Goal: Task Accomplishment & Management: Complete application form

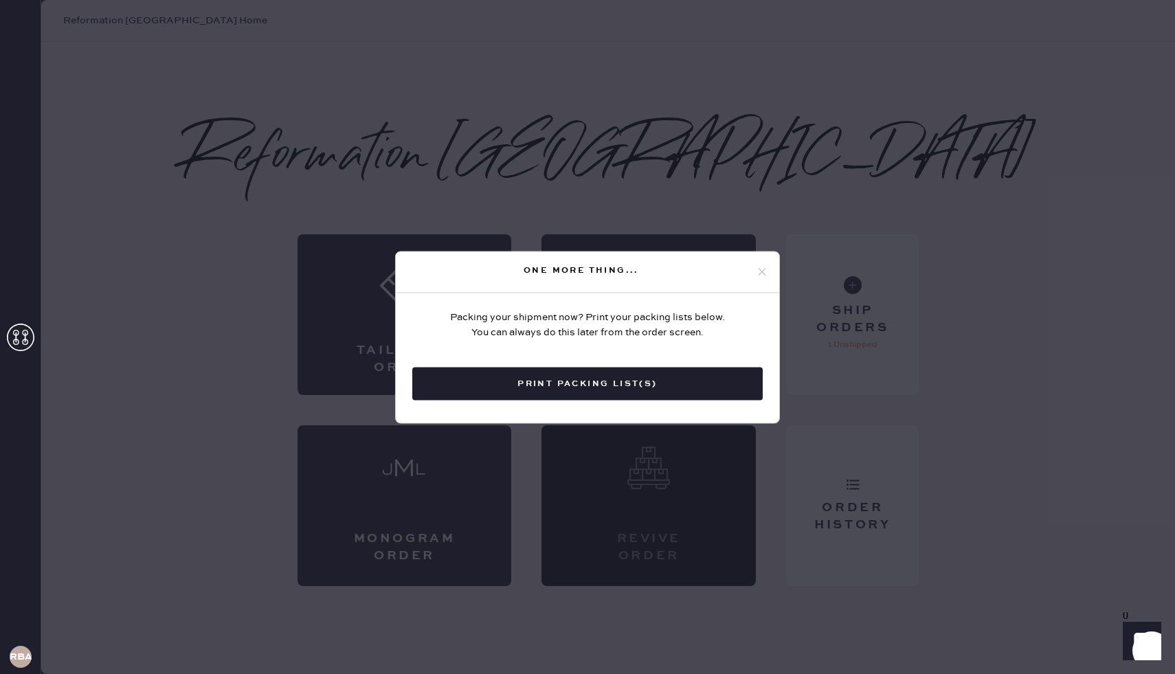
click at [756, 273] on icon at bounding box center [762, 272] width 12 height 12
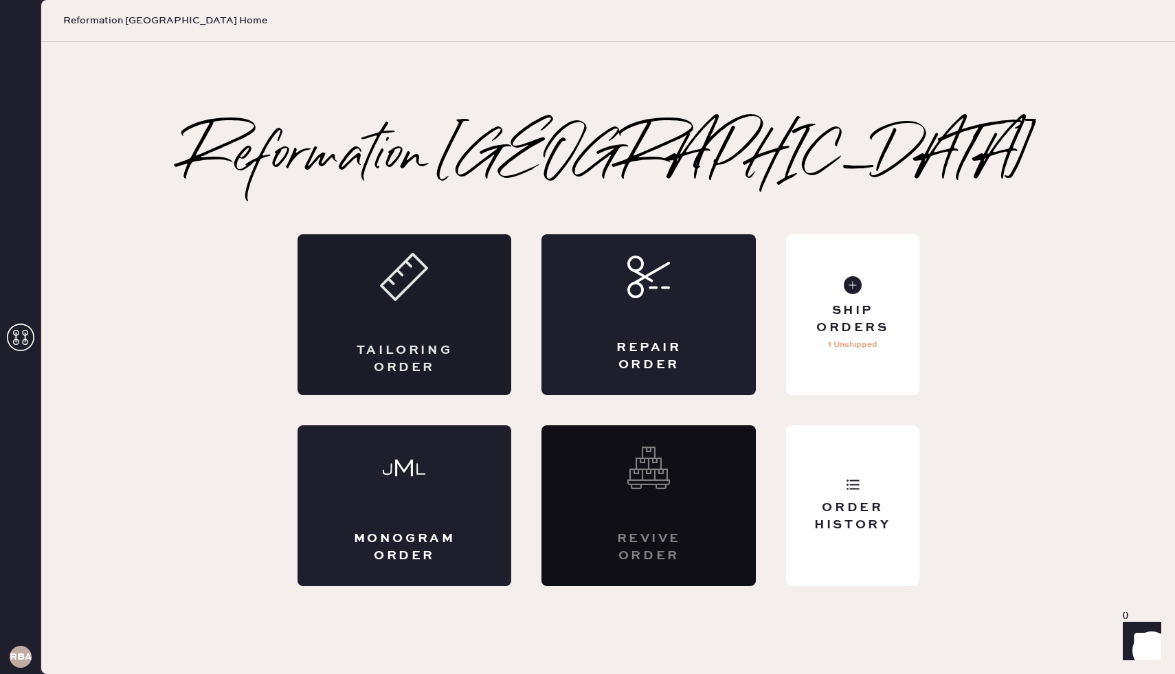
click at [368, 340] on div "Tailoring Order" at bounding box center [405, 314] width 214 height 161
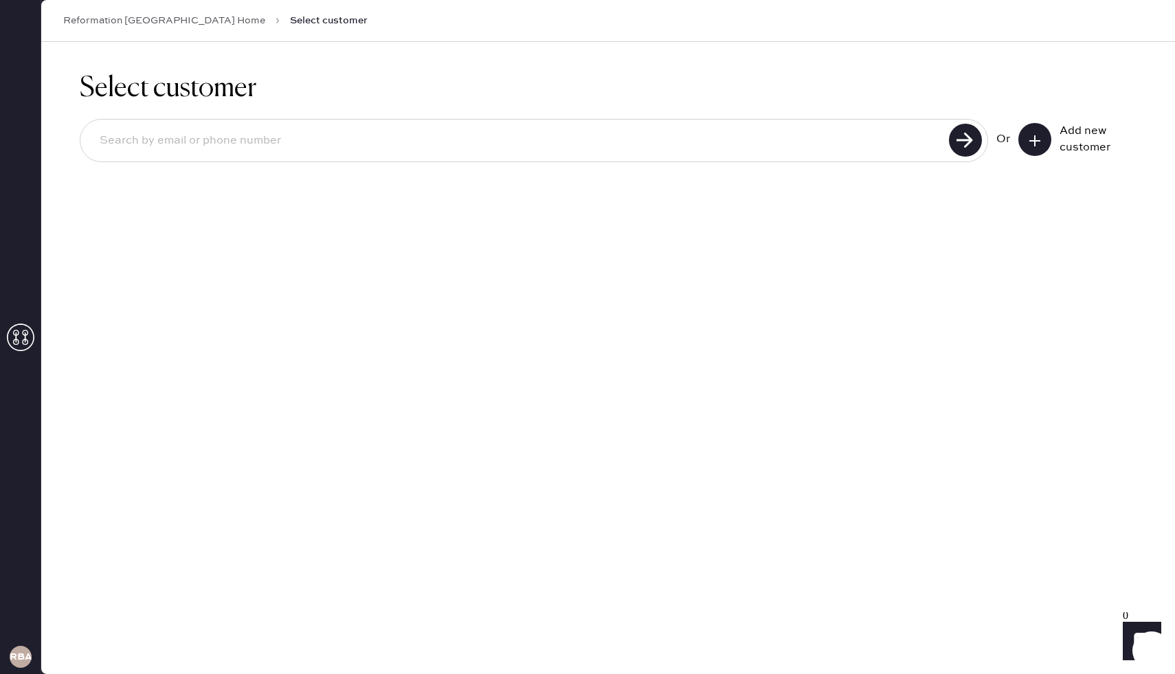
click at [683, 137] on input at bounding box center [517, 141] width 856 height 32
type input "[PHONE_NUMBER]"
click at [300, 151] on input "[PHONE_NUMBER]" at bounding box center [517, 141] width 856 height 32
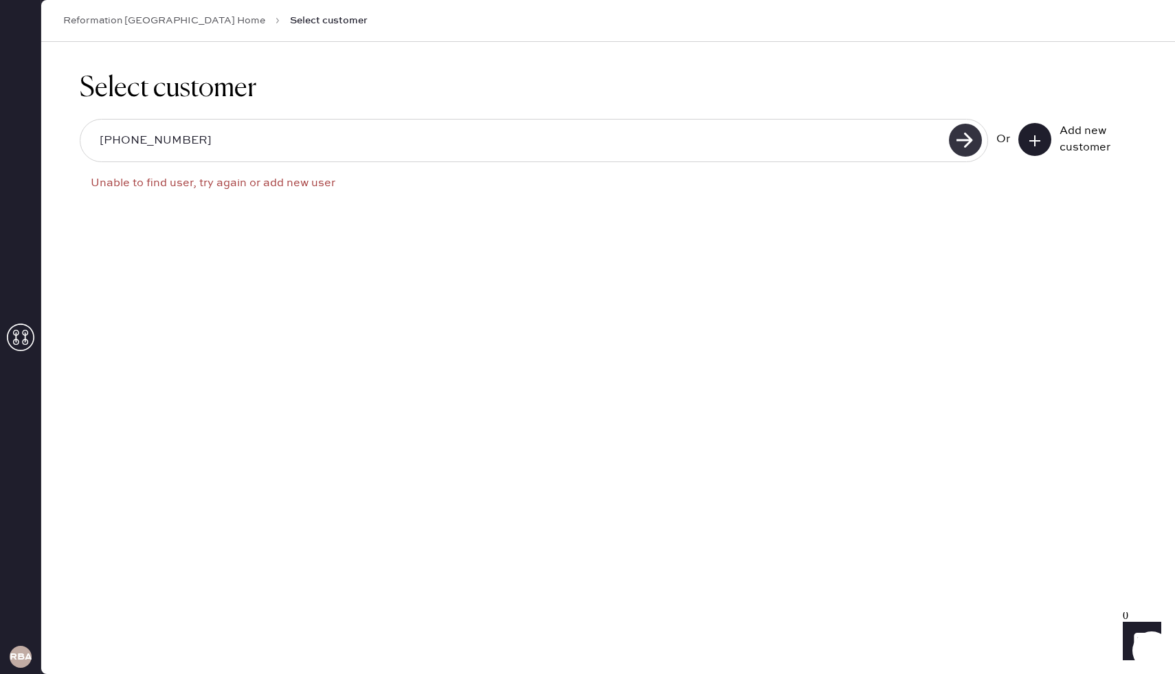
click at [958, 135] on use at bounding box center [965, 140] width 33 height 33
click at [131, 136] on input "[PHONE_NUMBER]" at bounding box center [517, 141] width 856 height 32
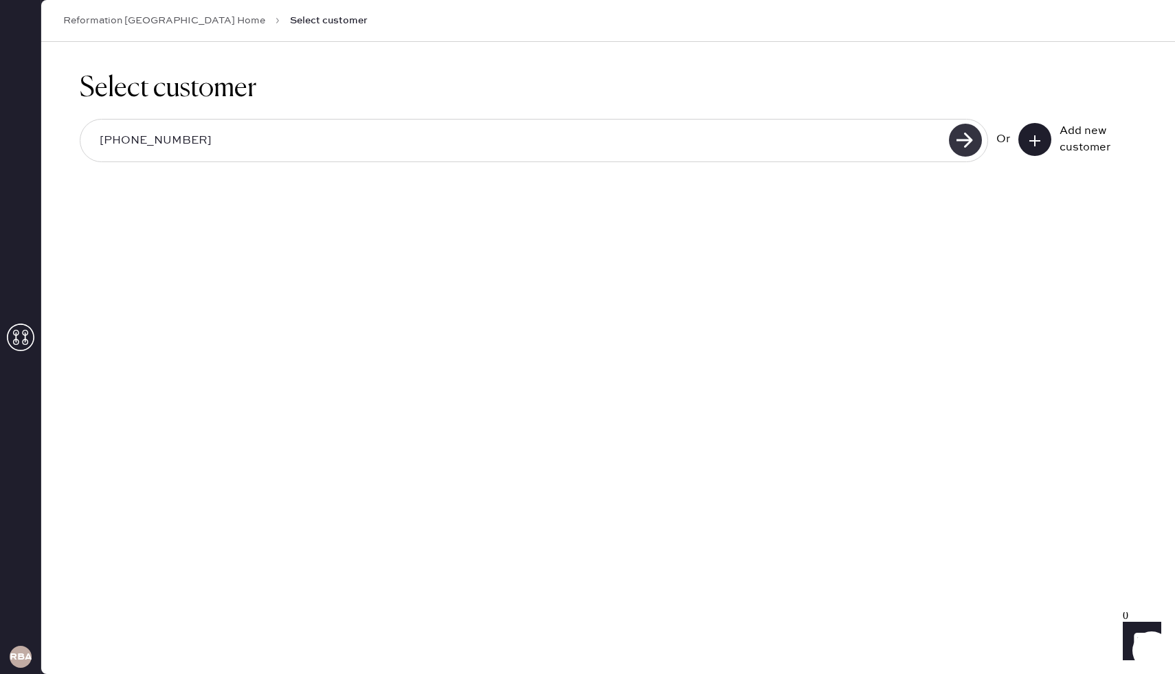
click at [954, 146] on use at bounding box center [965, 140] width 33 height 33
click at [967, 140] on use at bounding box center [965, 140] width 33 height 33
click at [545, 129] on input "[PHONE_NUMBER]" at bounding box center [517, 141] width 856 height 32
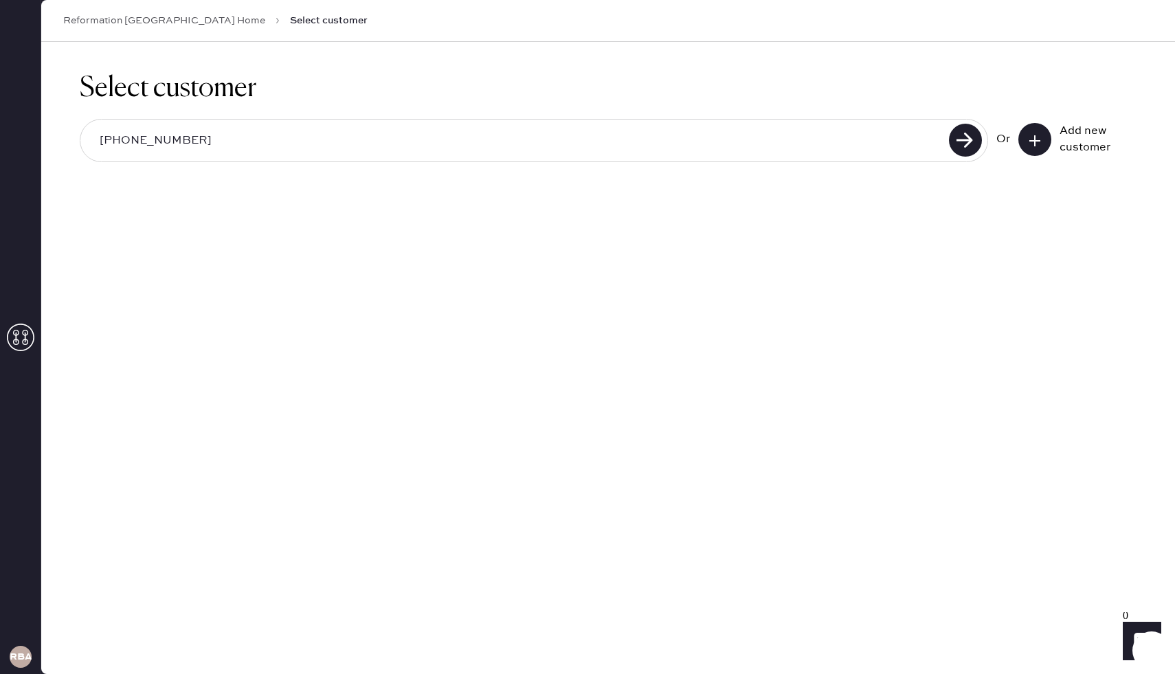
click at [539, 143] on input "[PHONE_NUMBER]" at bounding box center [517, 141] width 856 height 32
drag, startPoint x: 201, startPoint y: 143, endPoint x: 131, endPoint y: 143, distance: 70.1
click at [131, 143] on input "[PHONE_NUMBER]" at bounding box center [517, 141] width 856 height 32
click at [551, 108] on div "[PHONE_NUMBER] Or Add new customer" at bounding box center [608, 142] width 1057 height 74
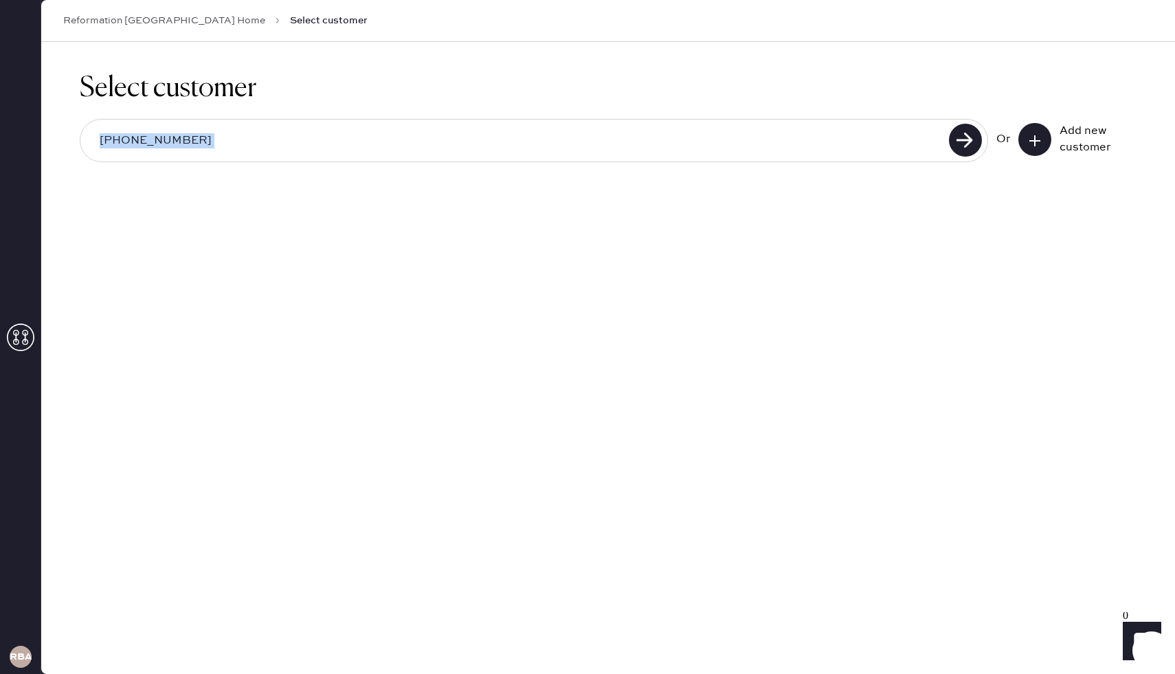
click at [551, 108] on div "[PHONE_NUMBER] Or Add new customer" at bounding box center [608, 142] width 1057 height 74
click at [138, 140] on input "[PHONE_NUMBER]" at bounding box center [517, 141] width 856 height 32
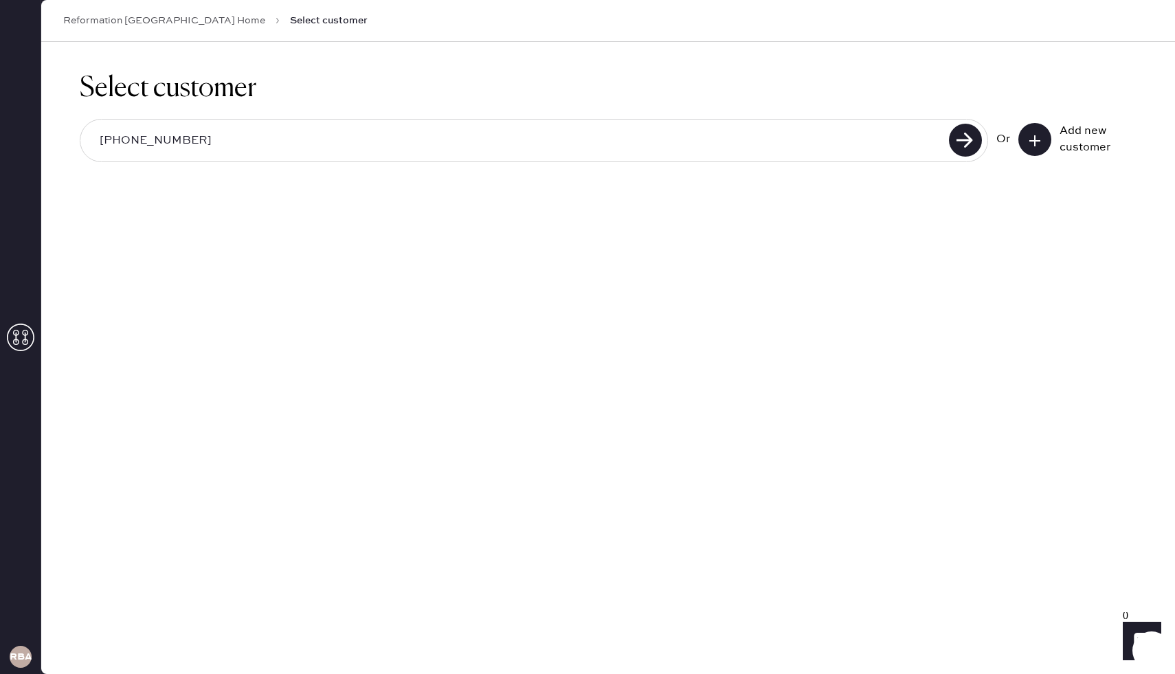
click at [138, 140] on input "[PHONE_NUMBER]" at bounding box center [517, 141] width 856 height 32
type input "[EMAIL_ADDRESS][DOMAIN_NAME]"
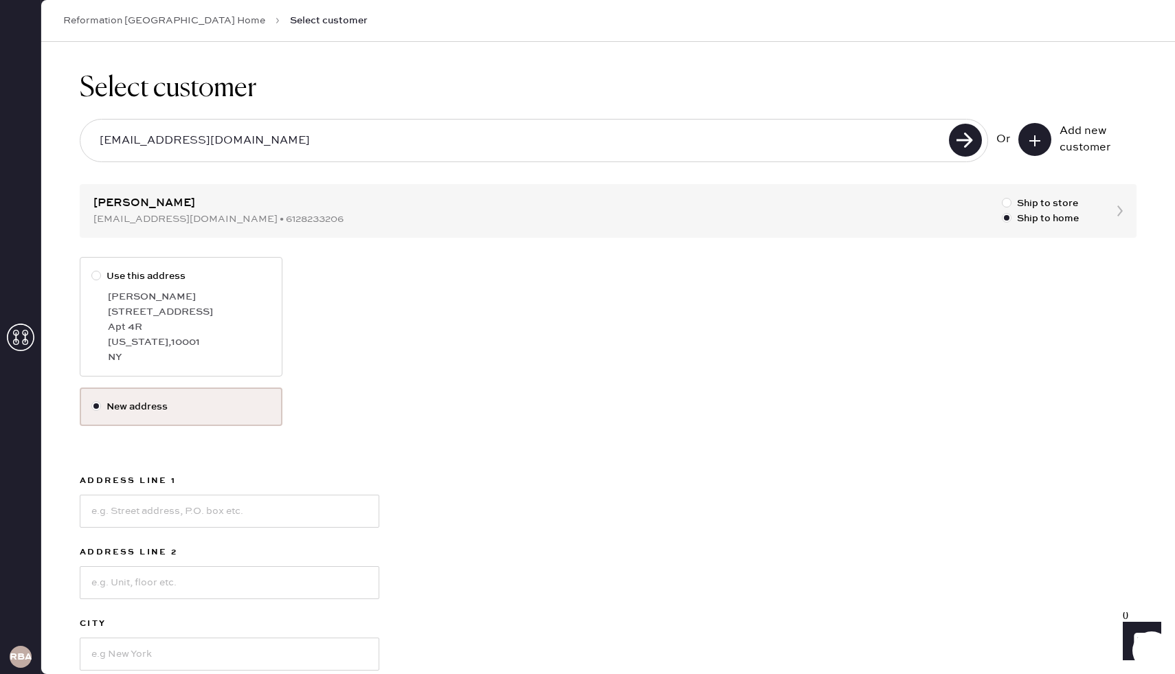
click at [89, 289] on label "Use this address [PERSON_NAME] [STREET_ADDRESS][US_STATE]" at bounding box center [181, 317] width 203 height 120
click at [91, 269] on input "Use this address" at bounding box center [91, 269] width 1 height 1
radio input "true"
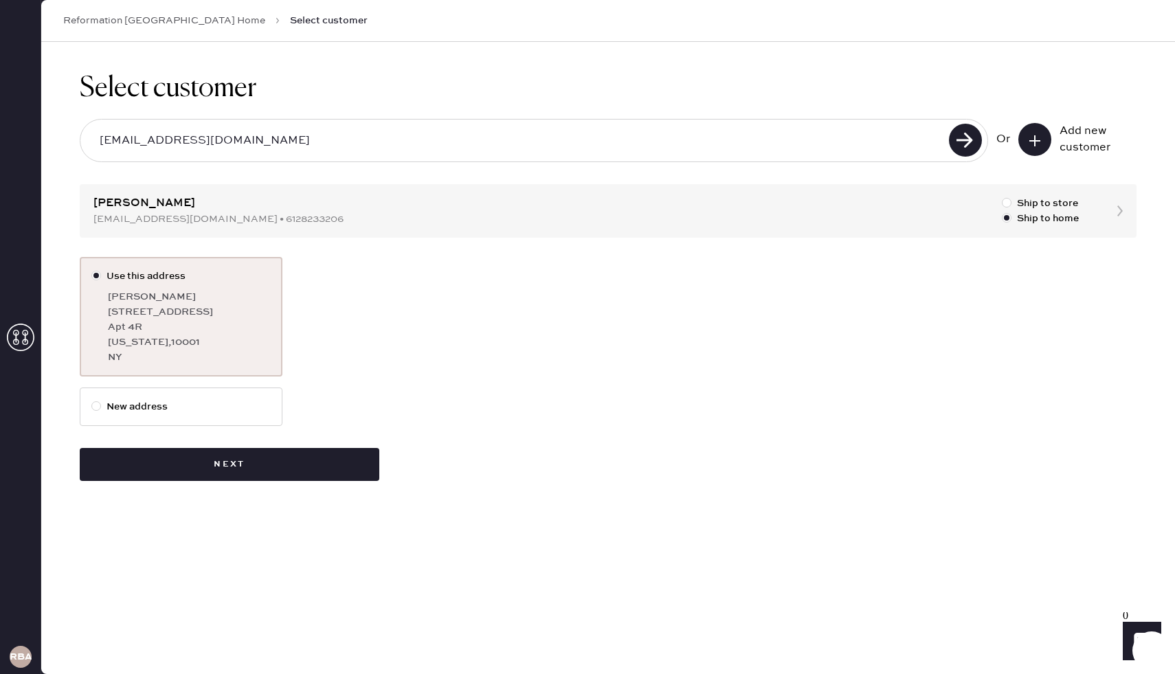
click at [146, 402] on label "New address" at bounding box center [180, 406] width 179 height 15
click at [92, 400] on input "New address" at bounding box center [91, 399] width 1 height 1
radio input "true"
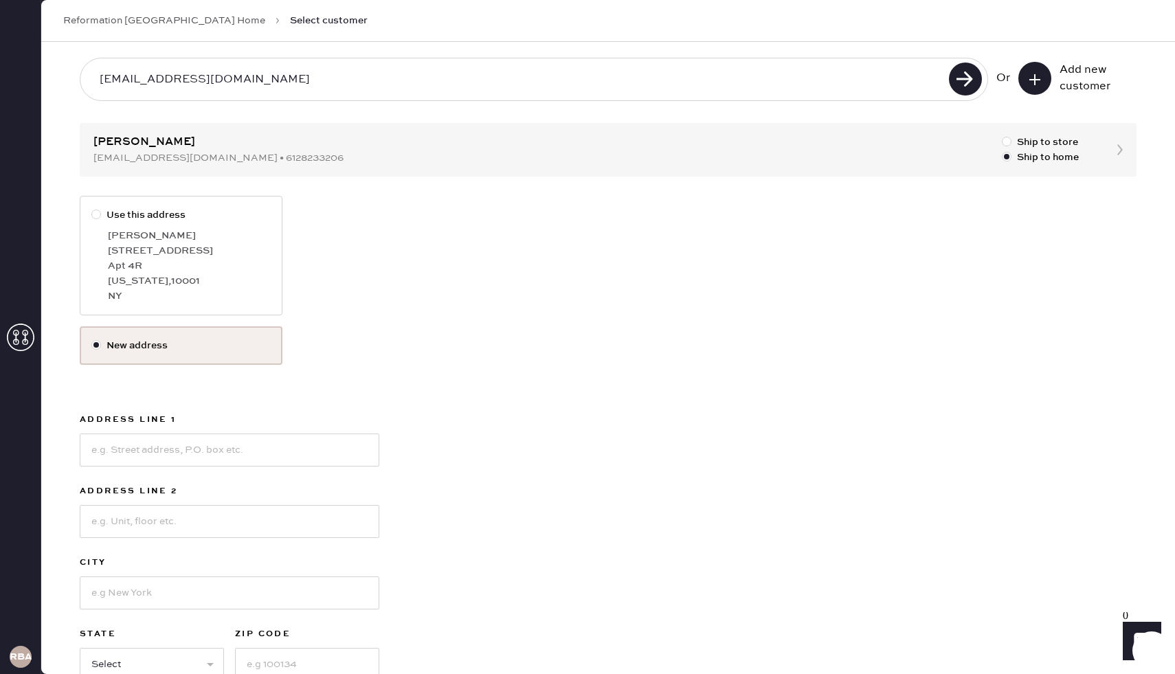
scroll to position [68, 0]
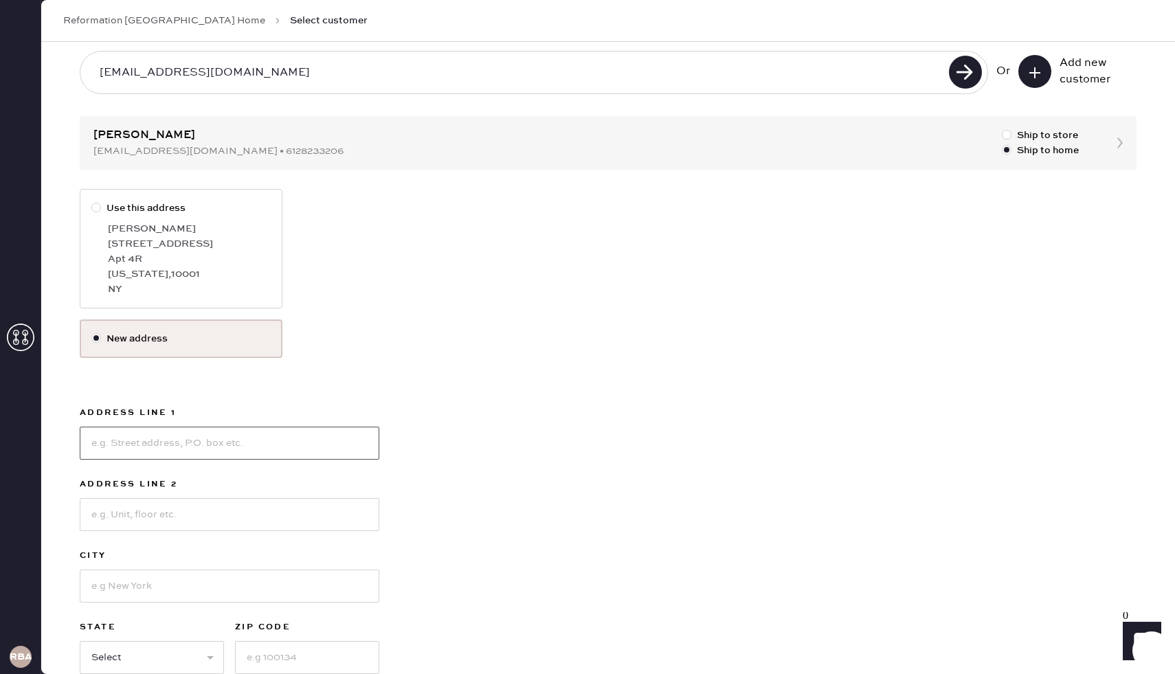
click at [143, 450] on input at bounding box center [230, 443] width 300 height 33
type input "[STREET_ADDRESS]"
type input "#615"
type input "[GEOGRAPHIC_DATA]"
select select "MA"
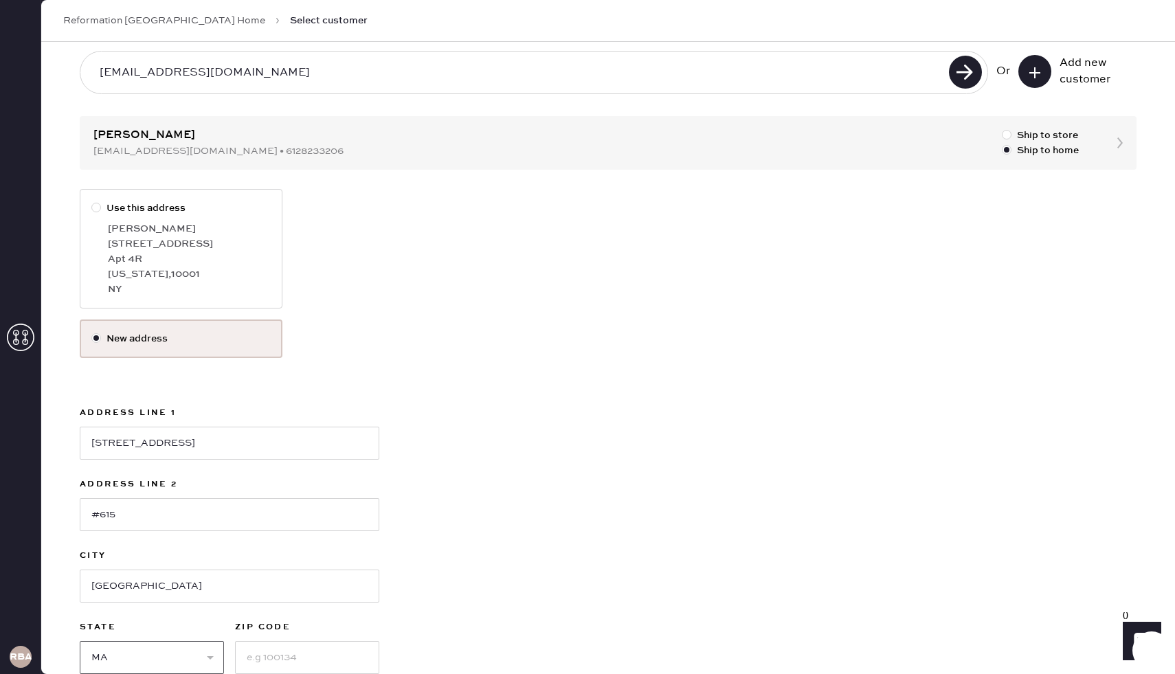
click at [80, 641] on select "Select AK AL AR AZ CA CO CT [GEOGRAPHIC_DATA] DE FL [GEOGRAPHIC_DATA] HI [GEOGR…" at bounding box center [152, 657] width 144 height 33
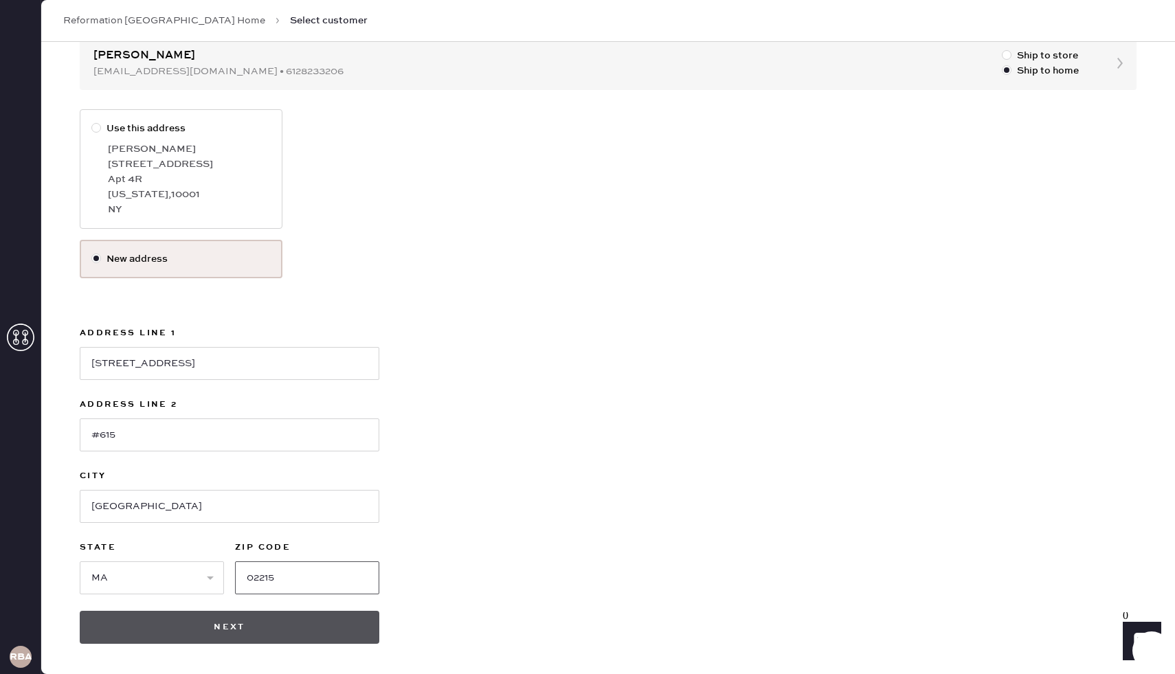
type input "02215"
click at [181, 635] on button "Next" at bounding box center [230, 627] width 300 height 33
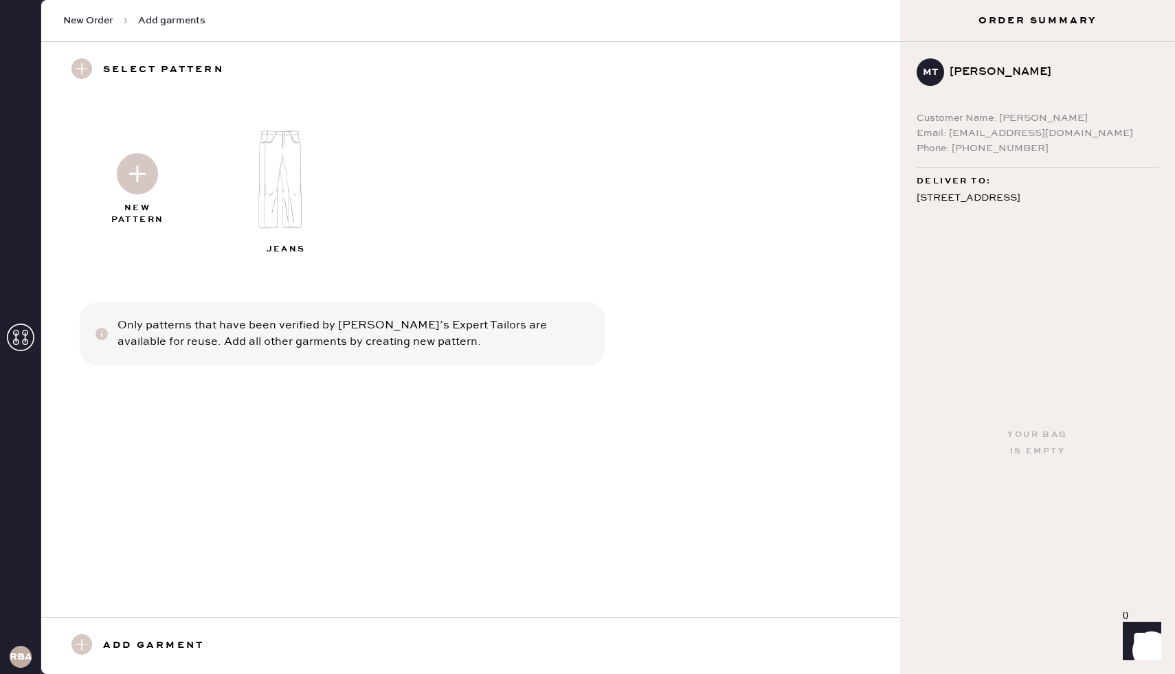
click at [137, 182] on img at bounding box center [137, 173] width 41 height 41
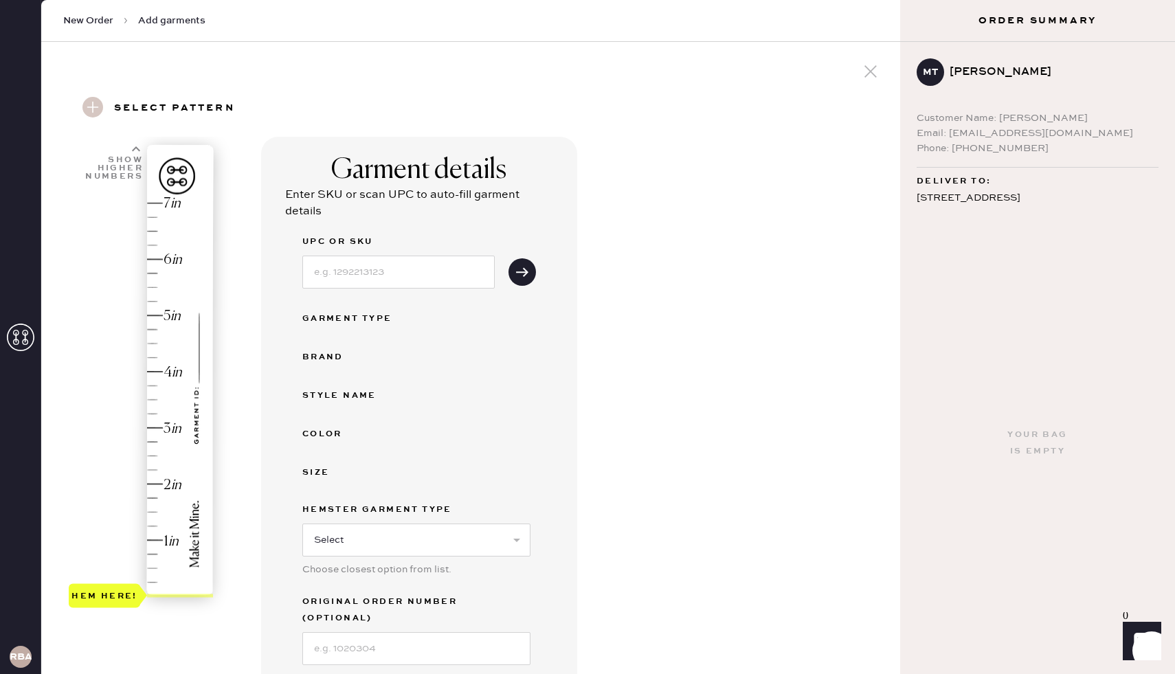
click at [93, 104] on use at bounding box center [92, 107] width 21 height 21
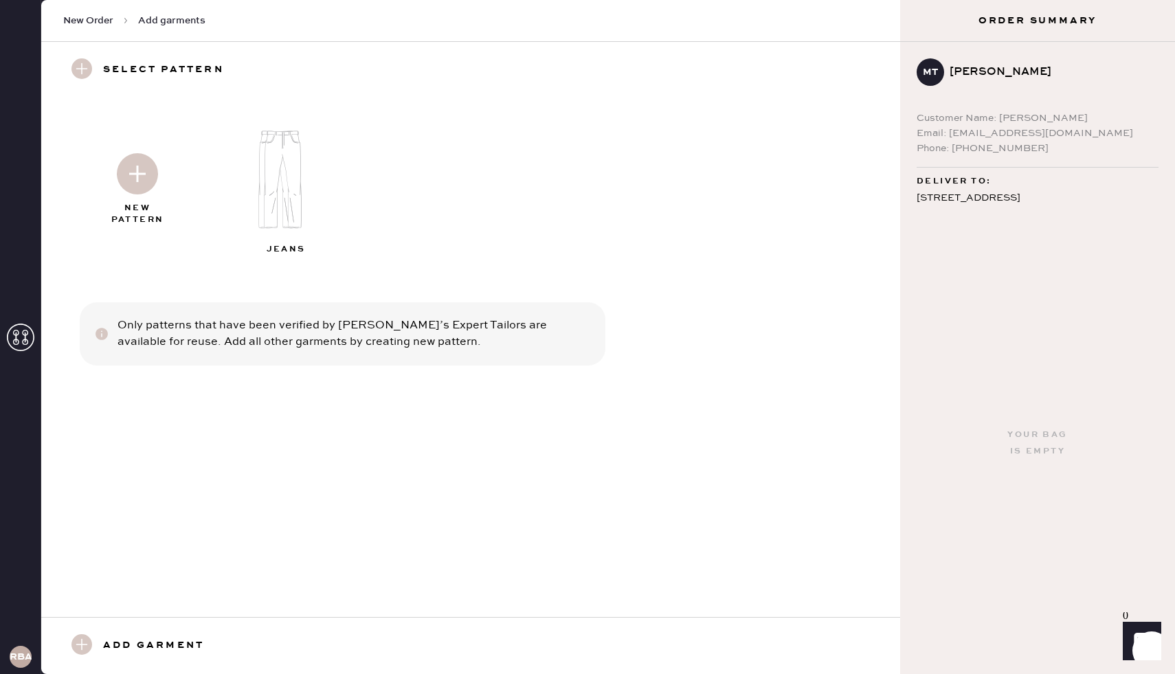
click at [133, 167] on img at bounding box center [137, 173] width 41 height 41
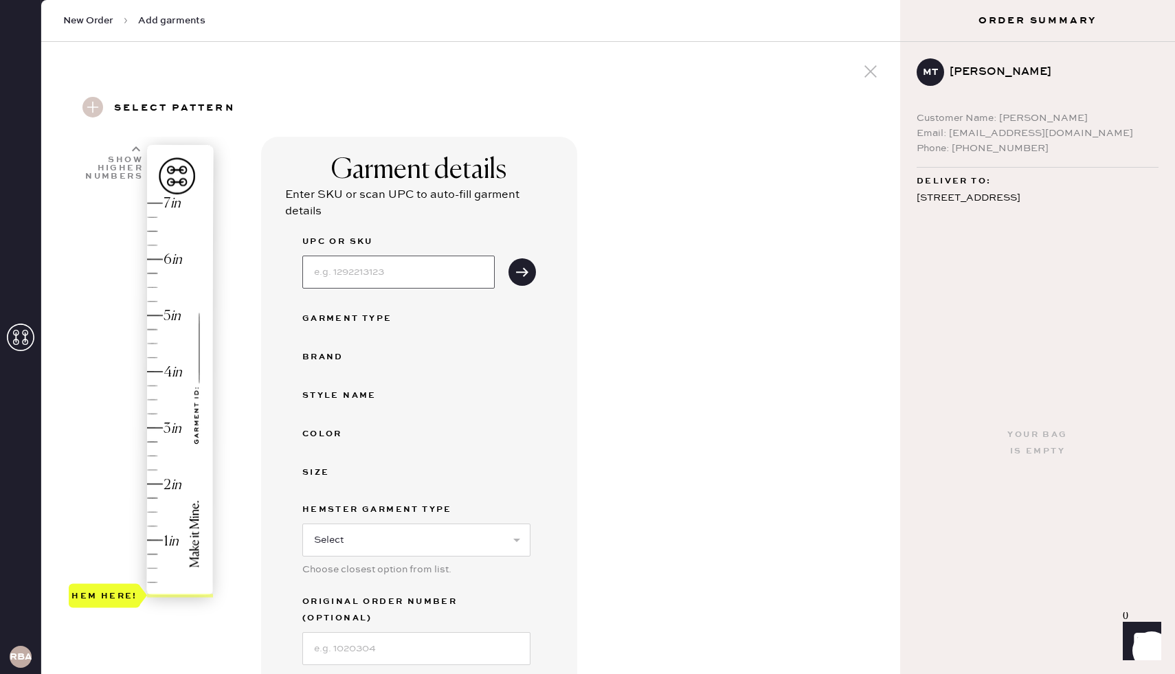
click at [357, 277] on input at bounding box center [398, 272] width 192 height 33
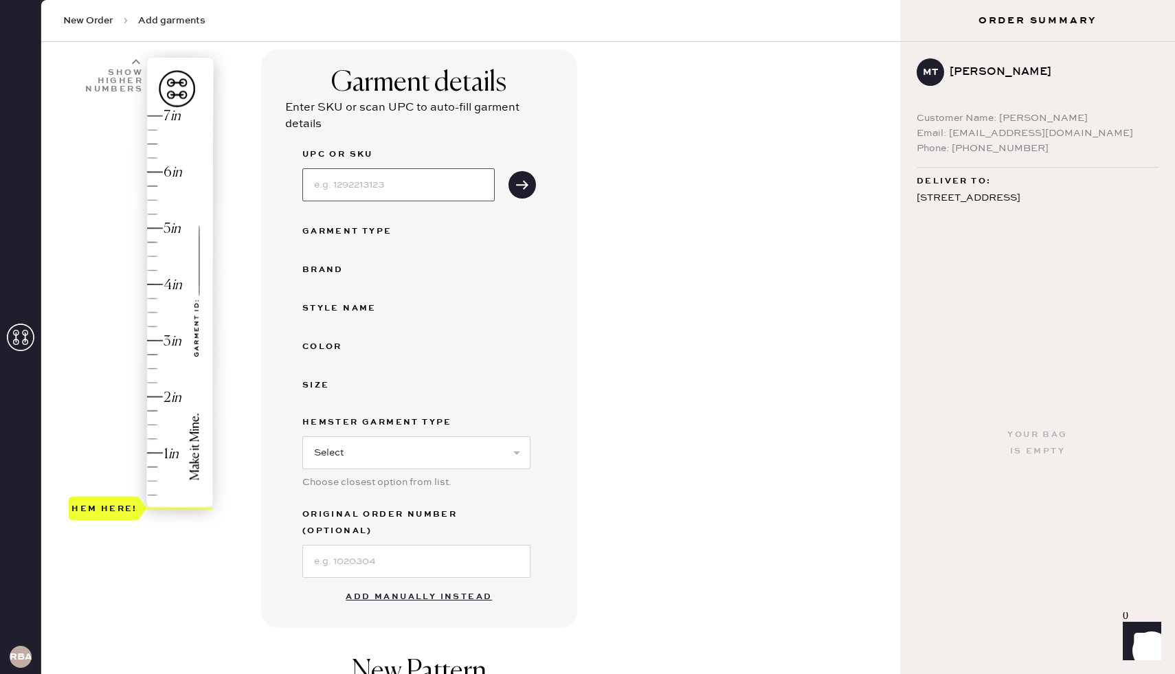
scroll to position [107, 0]
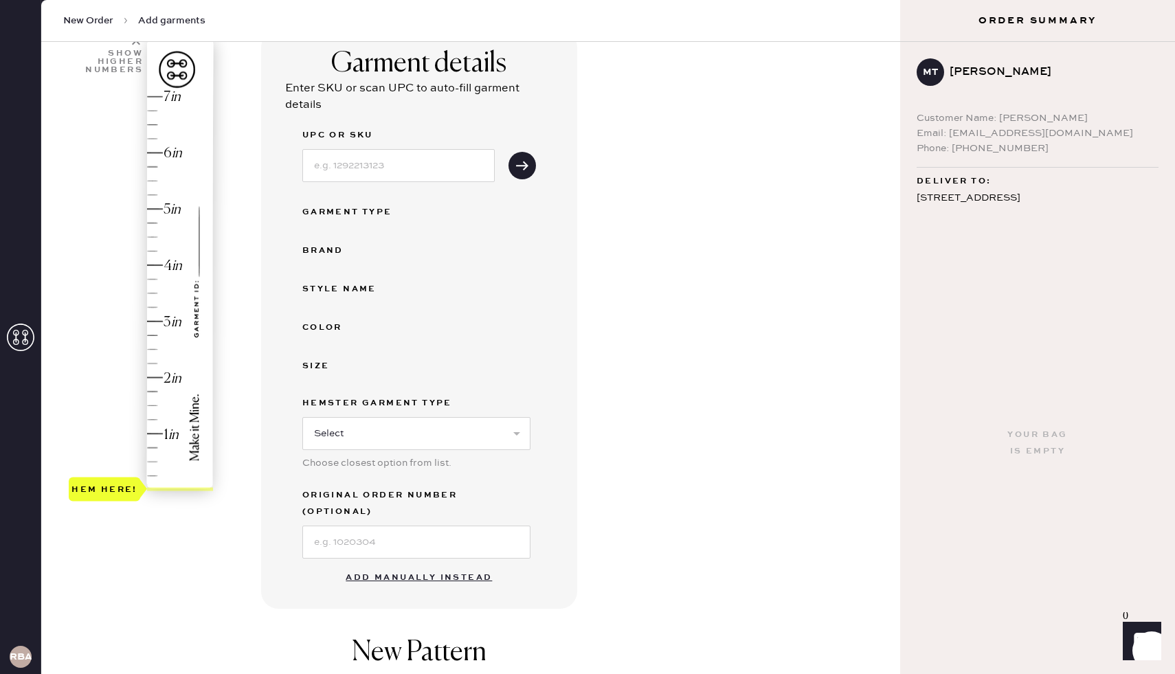
click at [438, 564] on button "Add manually instead" at bounding box center [419, 577] width 163 height 27
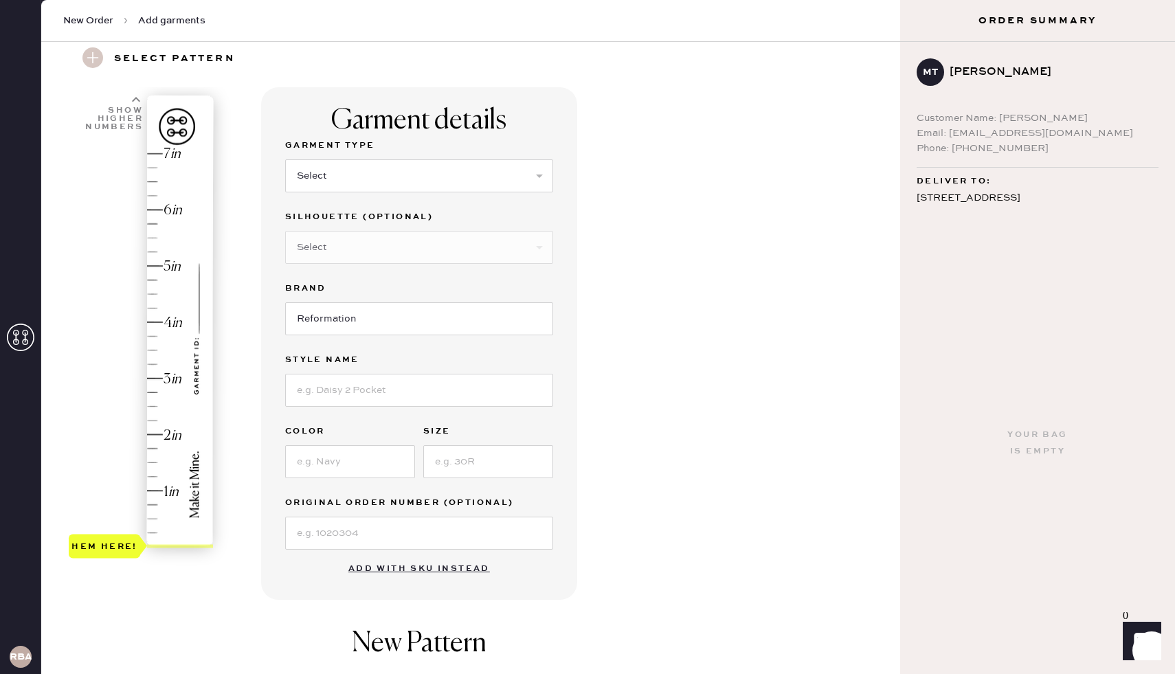
scroll to position [48, 0]
click at [365, 183] on select "Select Basic Skirt Jeans Leggings Pants Shorts Basic Sleeved Dress Basic Sleeve…" at bounding box center [419, 177] width 268 height 33
select select "4"
click at [285, 161] on select "Select Basic Skirt Jeans Leggings Pants Shorts Basic Sleeved Dress Basic Sleeve…" at bounding box center [419, 177] width 268 height 33
click at [378, 250] on select "Select Joggers Shorts Cropped Flare Boot Cut Straight Skinny Other" at bounding box center [419, 248] width 268 height 33
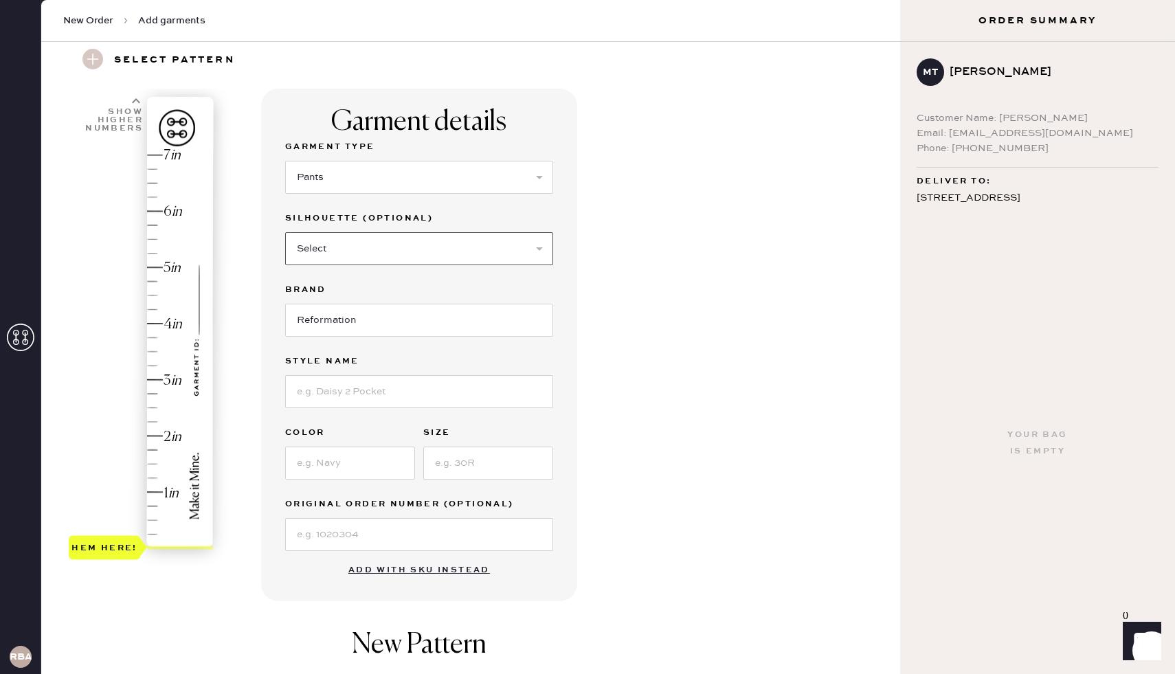
select select "11"
click at [285, 232] on select "Select Joggers Shorts Cropped Flare Boot Cut Straight Skinny Other" at bounding box center [419, 248] width 268 height 33
click at [350, 319] on input "Reformation" at bounding box center [419, 320] width 268 height 33
click at [364, 377] on input at bounding box center [419, 391] width 268 height 33
type input "[PERSON_NAME] Satin Mid Rise Bias Pant"
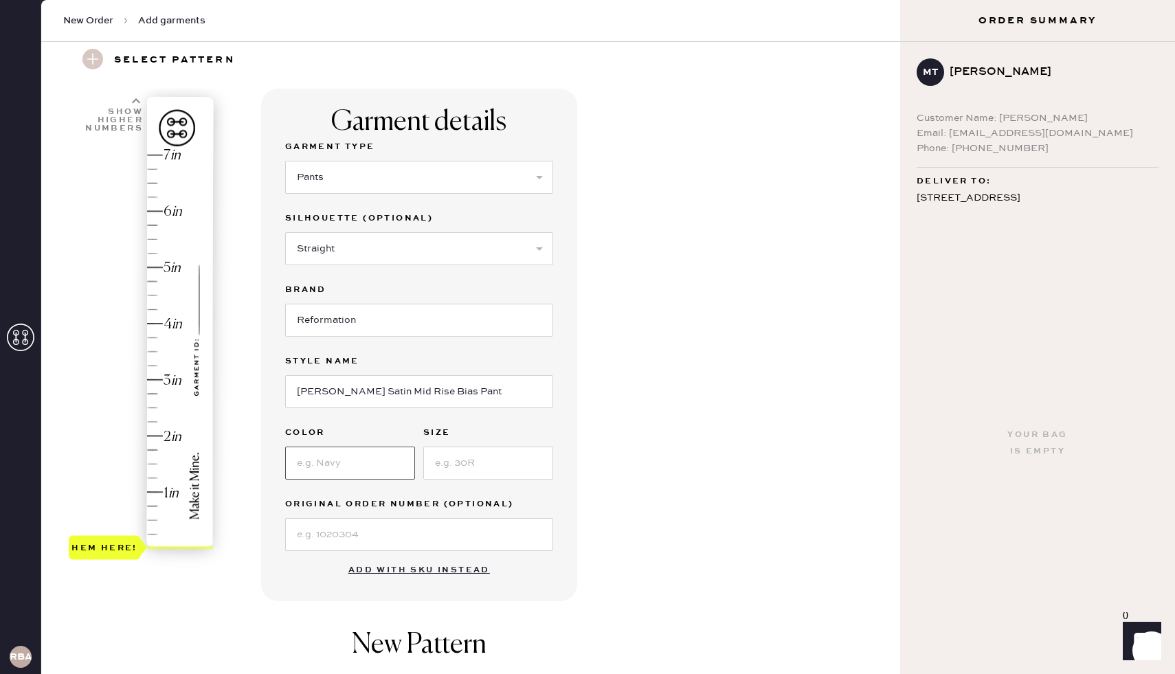
click at [357, 467] on input at bounding box center [350, 463] width 130 height 33
type input "Black"
click at [482, 459] on input at bounding box center [488, 463] width 130 height 33
type input "S"
click at [403, 539] on input at bounding box center [419, 534] width 268 height 33
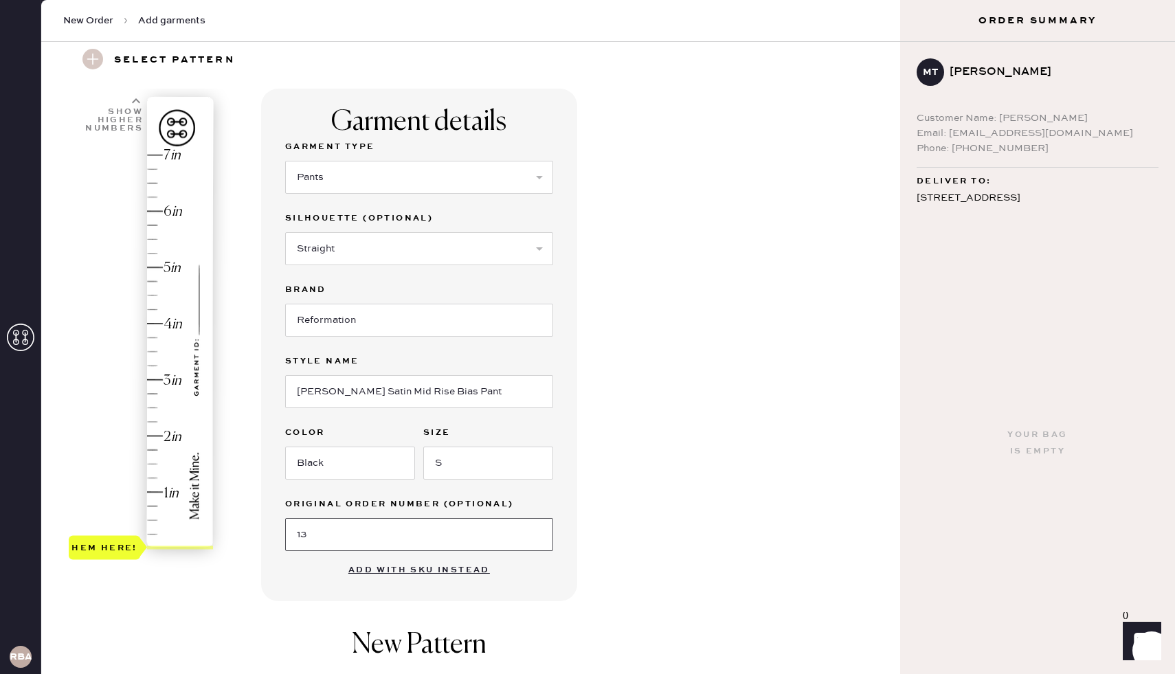
type input "1"
click at [459, 538] on input at bounding box center [419, 534] width 268 height 33
click at [646, 511] on div "Garment details Garment Type Select Basic Skirt Jeans Leggings Pants Shorts Bas…" at bounding box center [575, 479] width 628 height 781
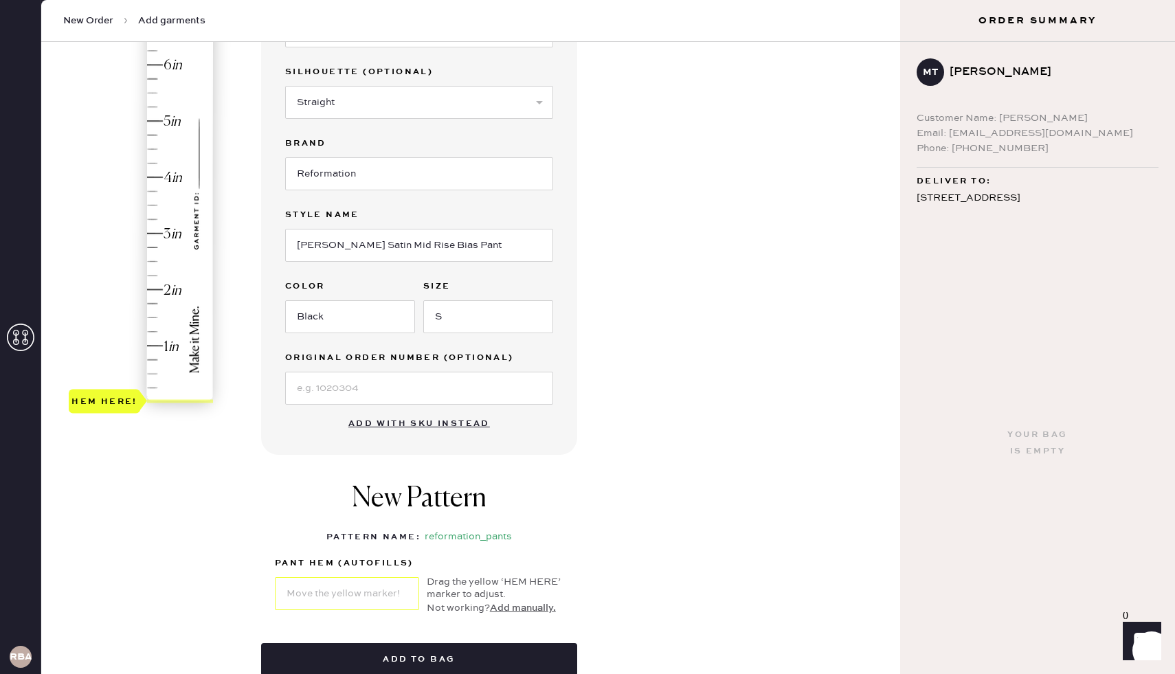
scroll to position [191, 0]
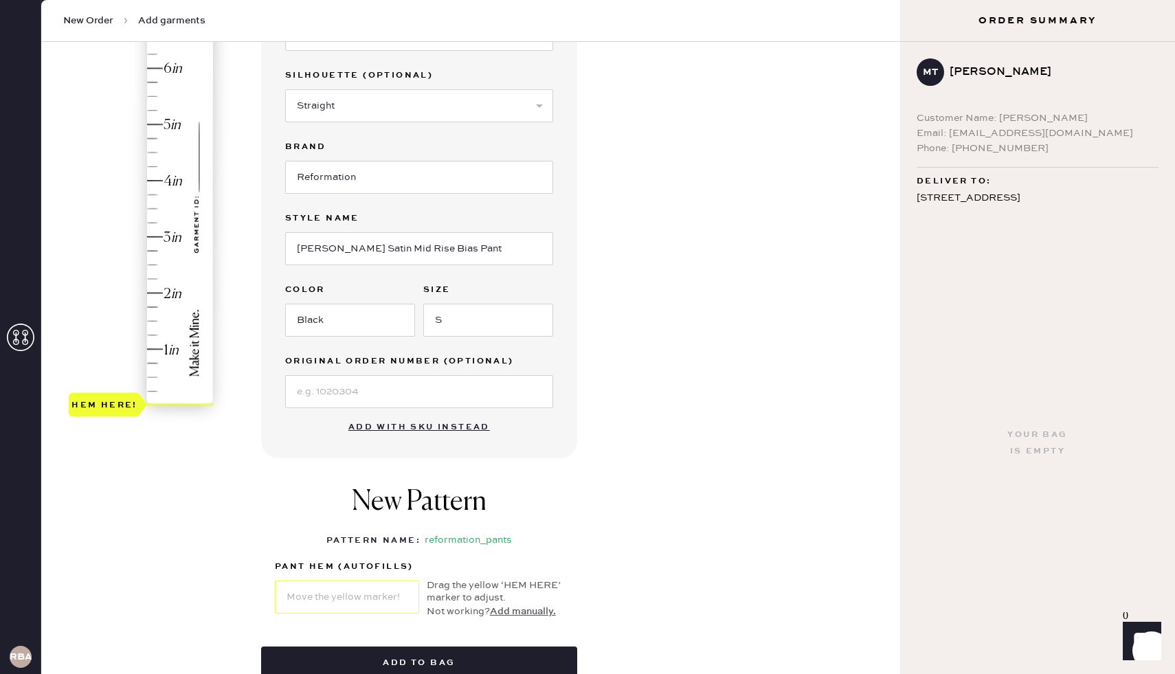
type input "5.25"
click at [153, 109] on div "Hem here!" at bounding box center [142, 209] width 146 height 406
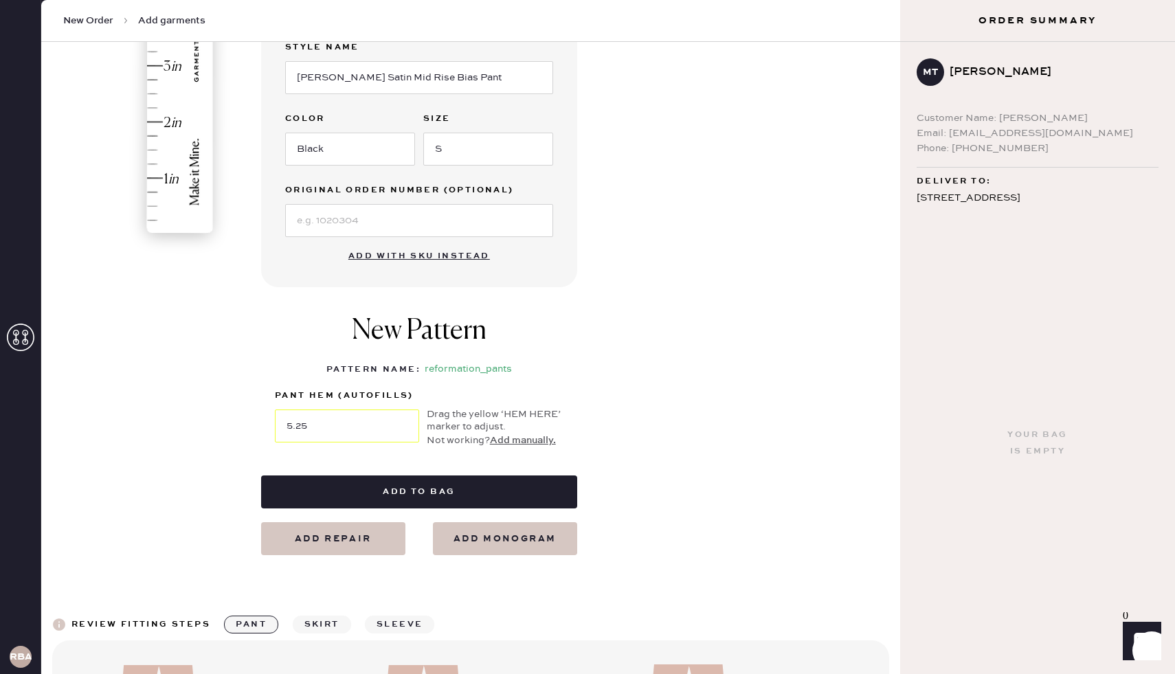
scroll to position [387, 0]
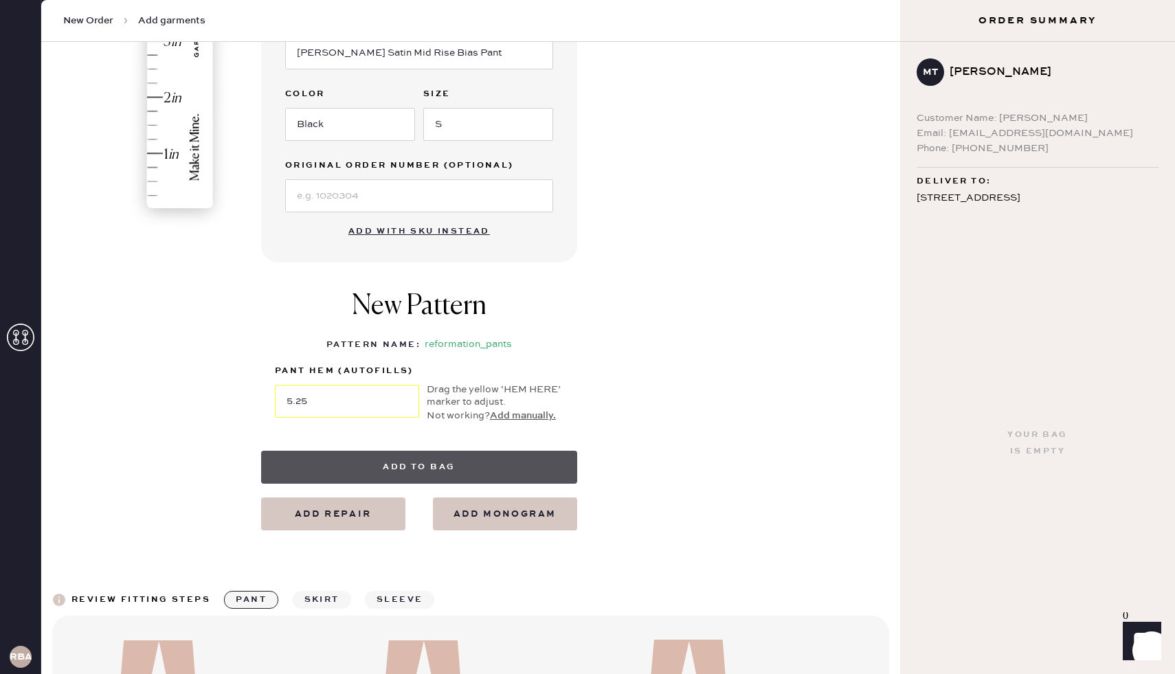
click at [457, 469] on button "Add to bag" at bounding box center [419, 467] width 316 height 33
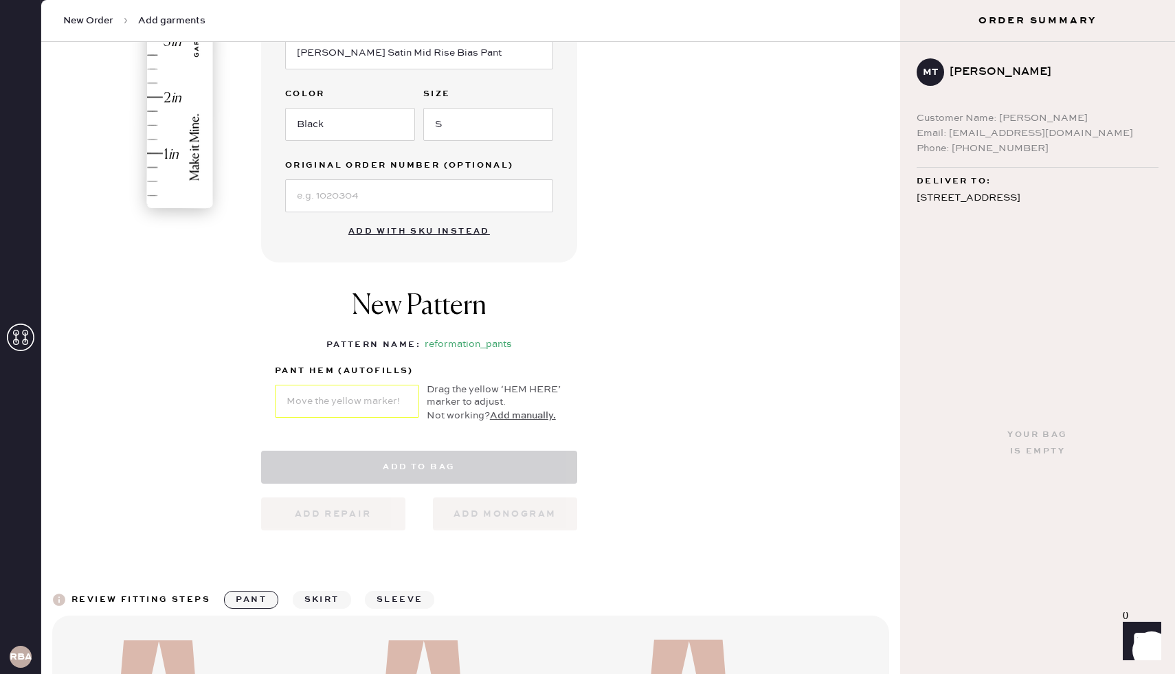
select select "4"
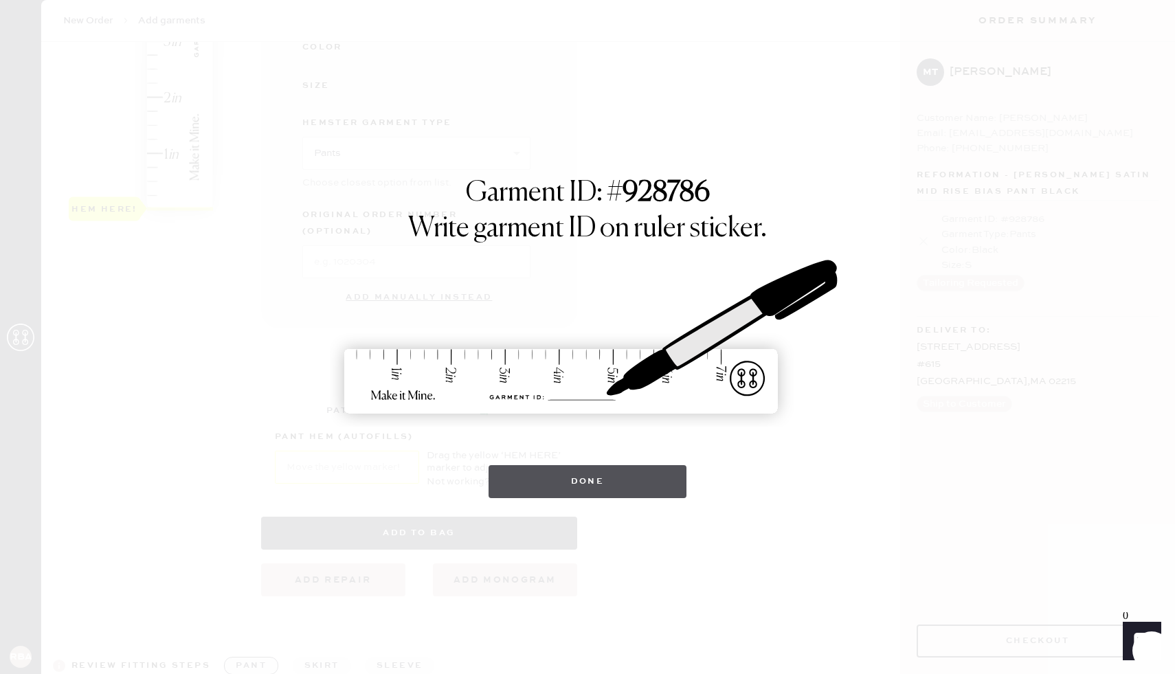
click at [604, 493] on button "Done" at bounding box center [588, 481] width 199 height 33
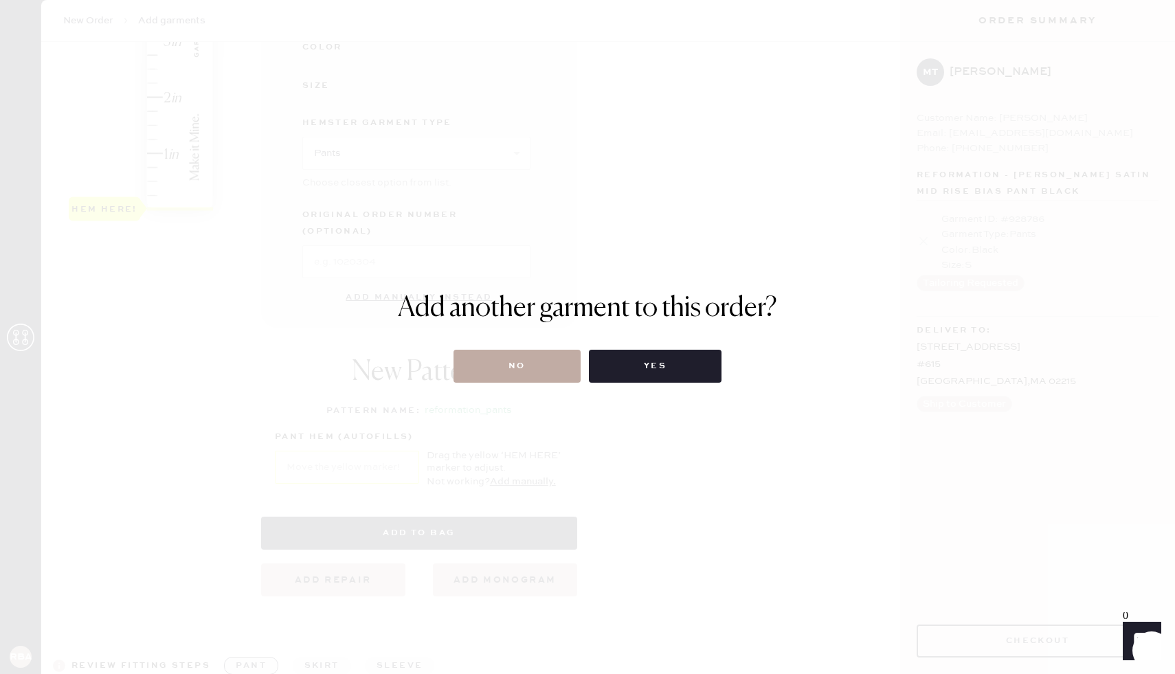
click at [505, 357] on button "No" at bounding box center [517, 366] width 127 height 33
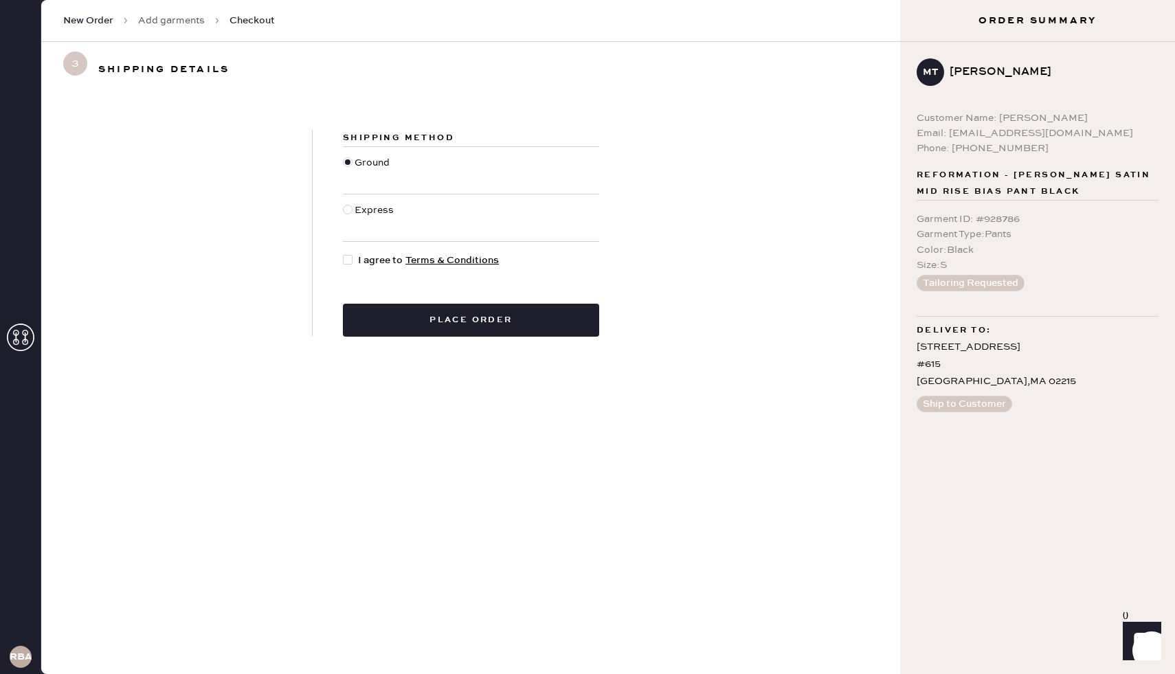
click at [351, 264] on div at bounding box center [348, 260] width 10 height 10
click at [344, 254] on input "I agree to Terms & Conditions" at bounding box center [343, 253] width 1 height 1
checkbox input "true"
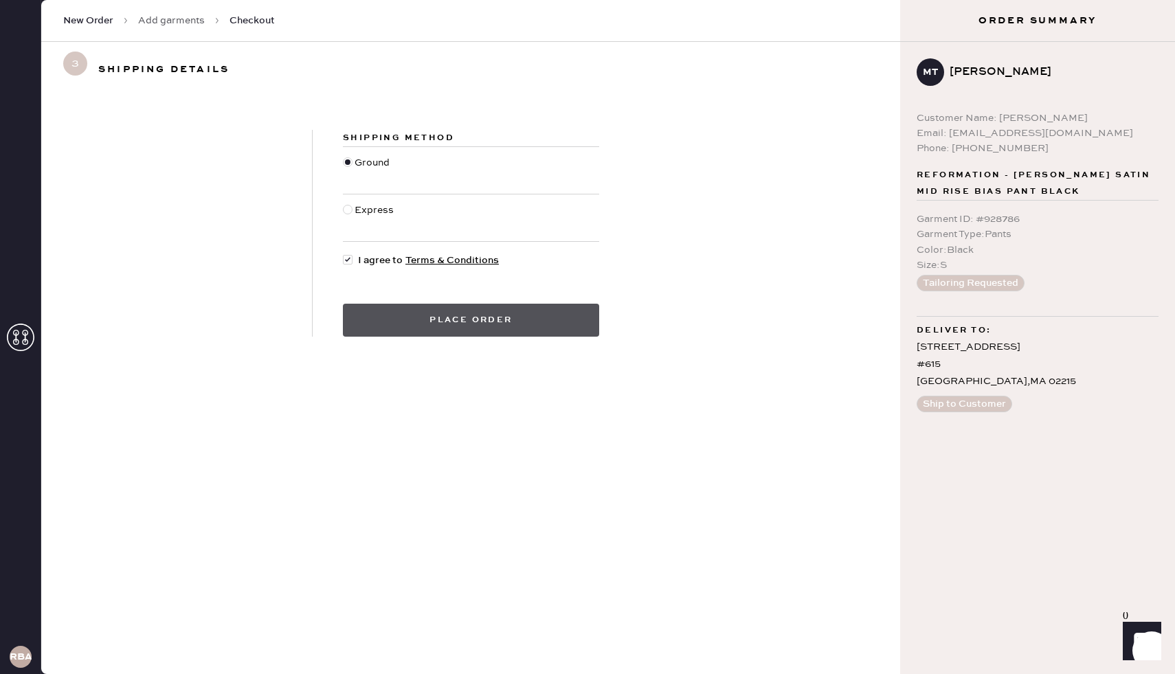
click at [434, 324] on button "Place order" at bounding box center [471, 320] width 256 height 33
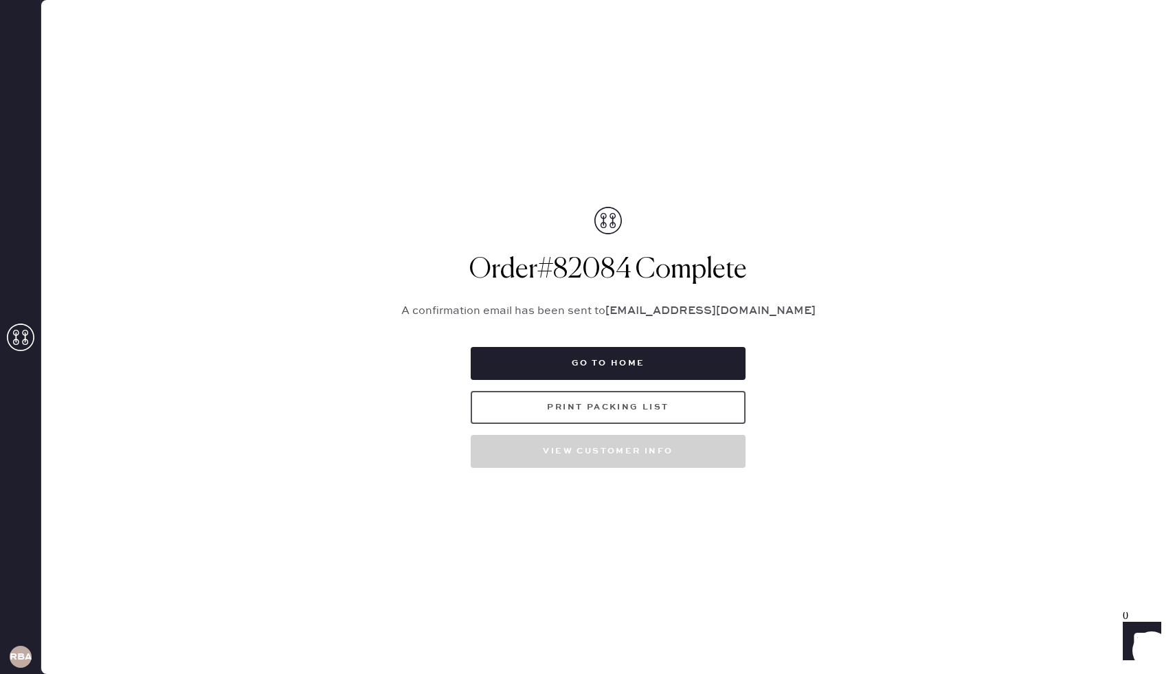
click at [678, 402] on button "Print Packing List" at bounding box center [608, 407] width 275 height 33
click at [637, 403] on button "Print Packing List" at bounding box center [608, 407] width 275 height 33
click at [654, 403] on button "Print Packing List" at bounding box center [608, 407] width 275 height 33
click at [601, 417] on button "Print Packing List" at bounding box center [608, 407] width 275 height 33
click at [637, 373] on button "Go to home" at bounding box center [608, 363] width 275 height 33
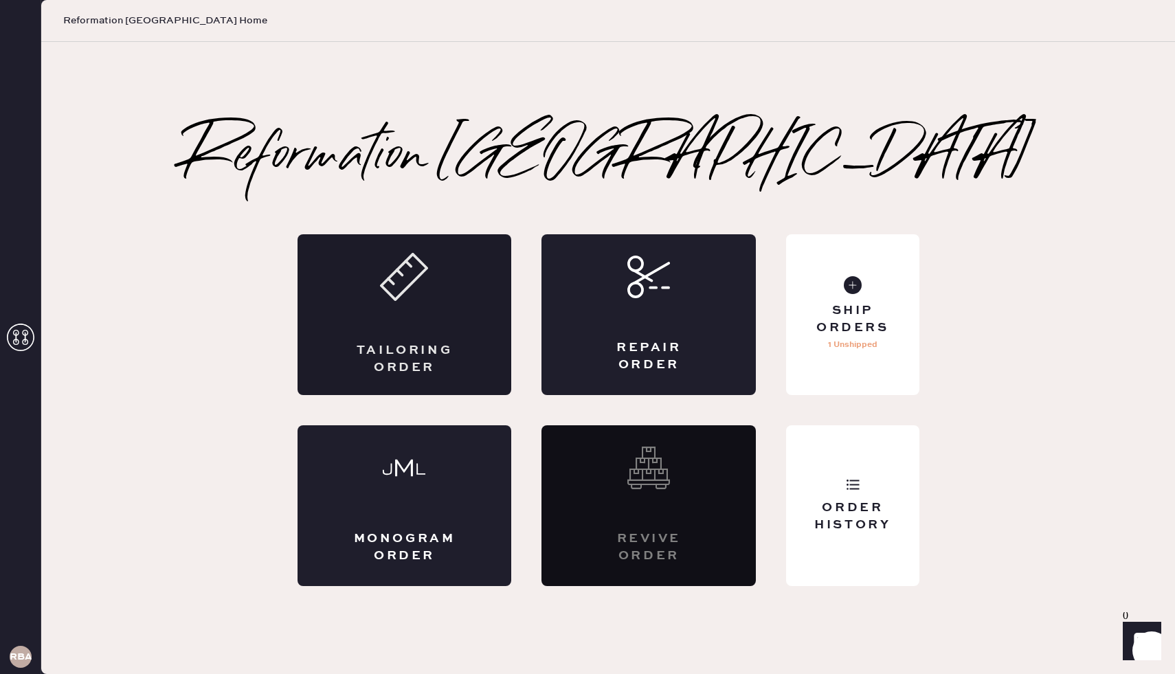
click at [392, 323] on div "Tailoring Order" at bounding box center [405, 314] width 214 height 161
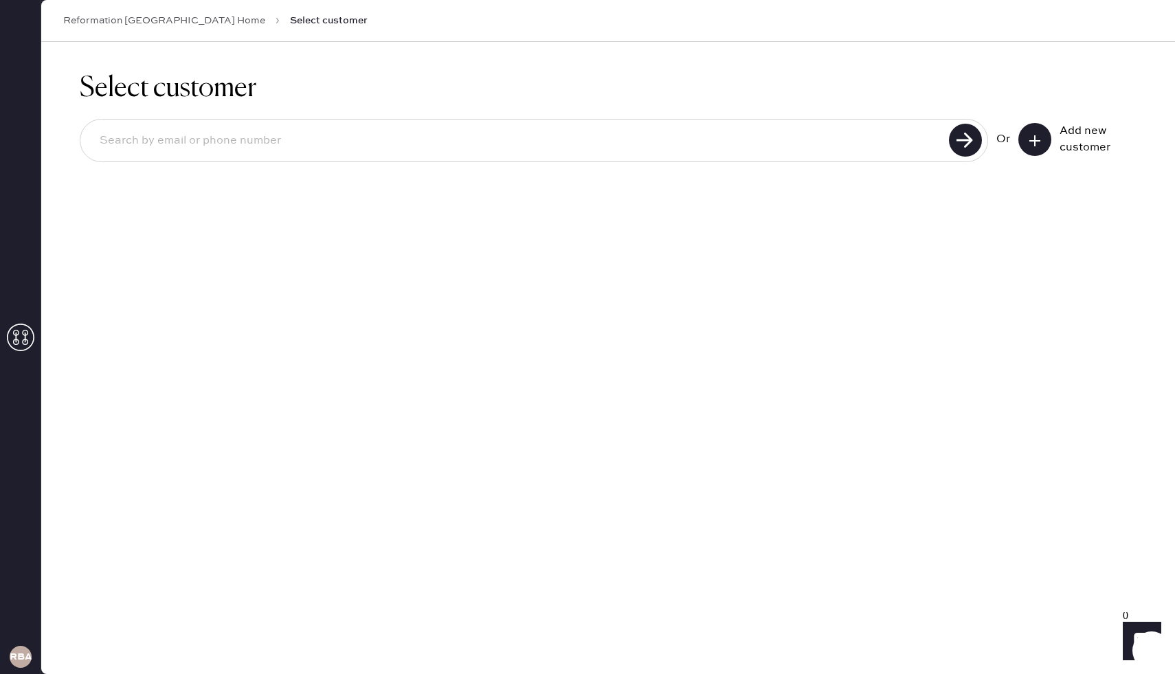
click at [865, 133] on input at bounding box center [517, 141] width 856 height 32
type input "[EMAIL_ADDRESS][DOMAIN_NAME]"
click at [975, 140] on use at bounding box center [965, 140] width 33 height 33
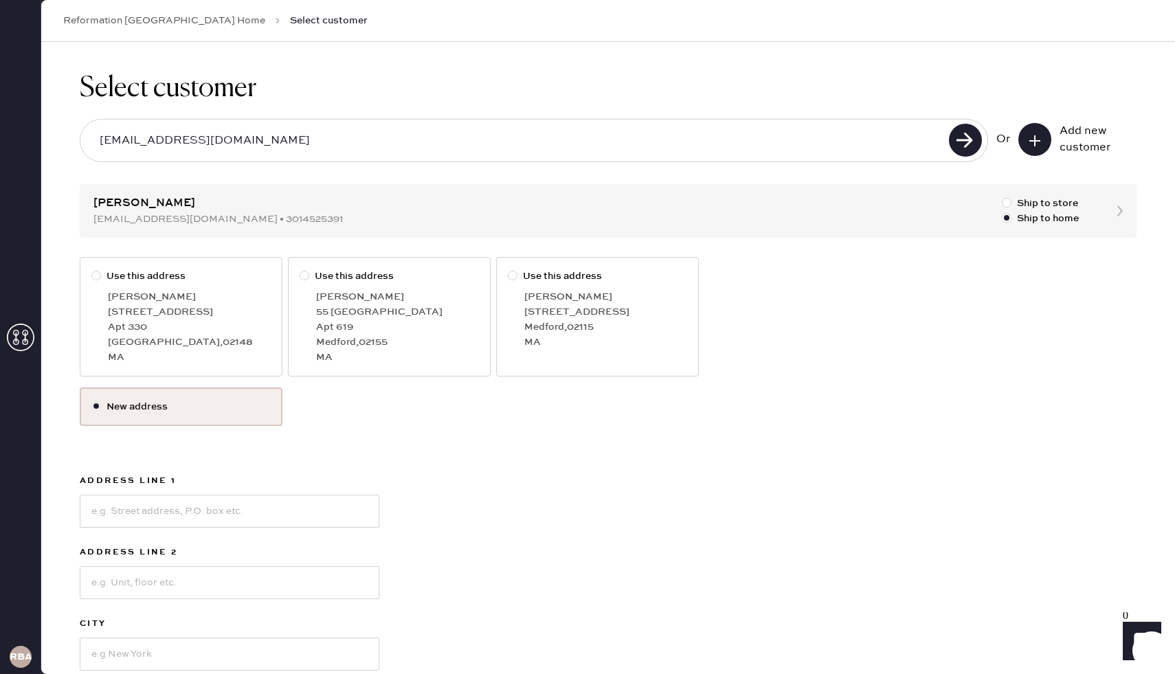
click at [101, 271] on div at bounding box center [98, 276] width 15 height 15
click at [92, 269] on input "Use this address" at bounding box center [91, 269] width 1 height 1
radio input "true"
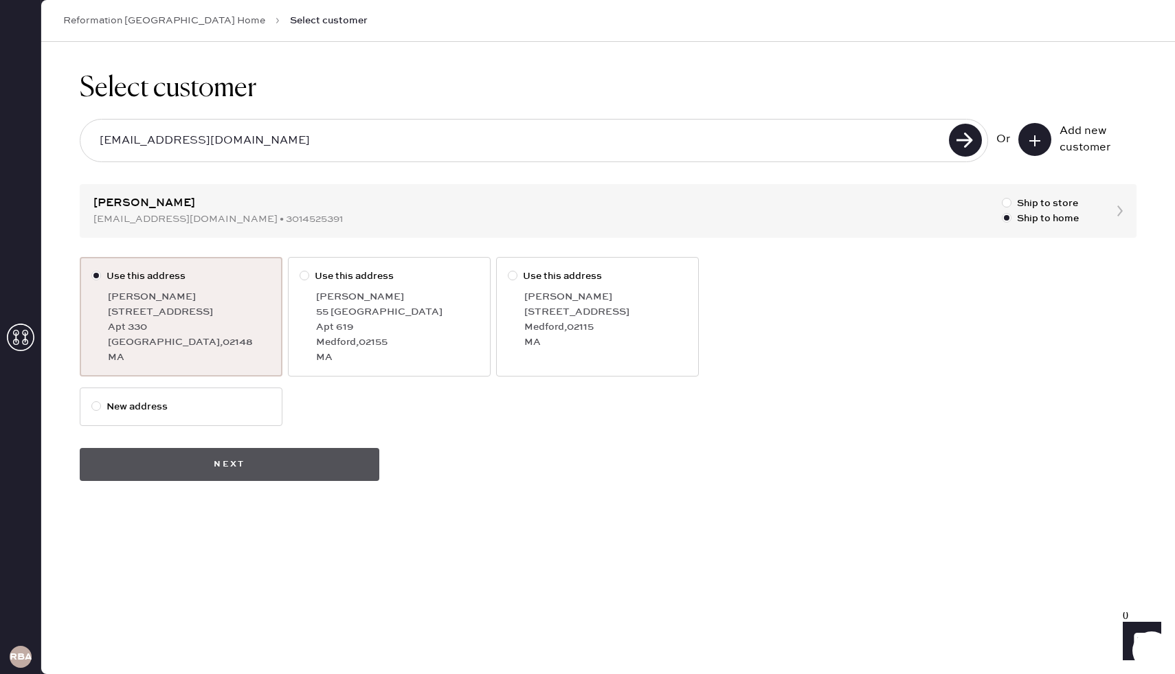
click at [181, 472] on button "Next" at bounding box center [230, 464] width 300 height 33
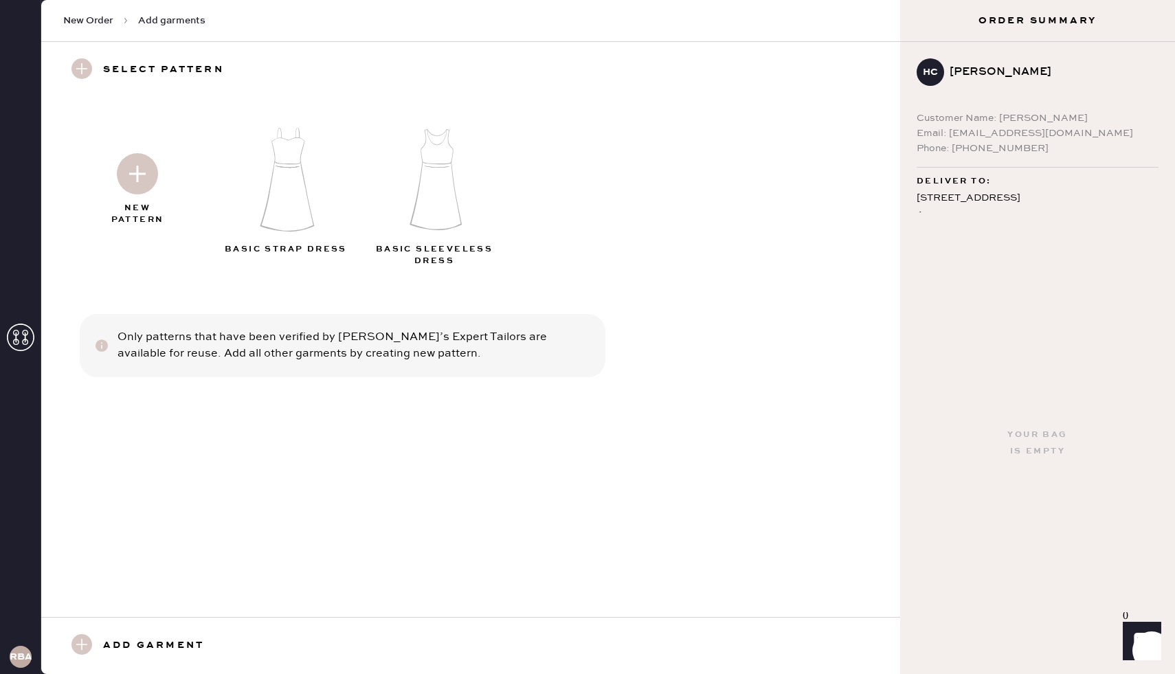
click at [138, 173] on img at bounding box center [137, 173] width 41 height 41
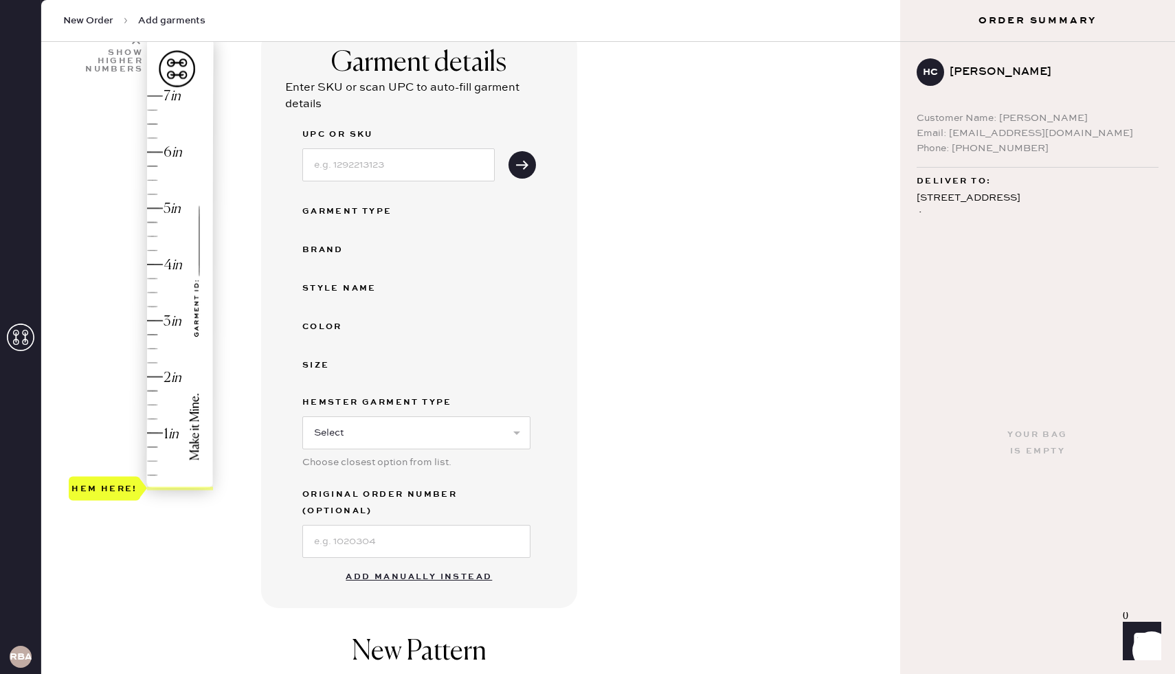
scroll to position [111, 0]
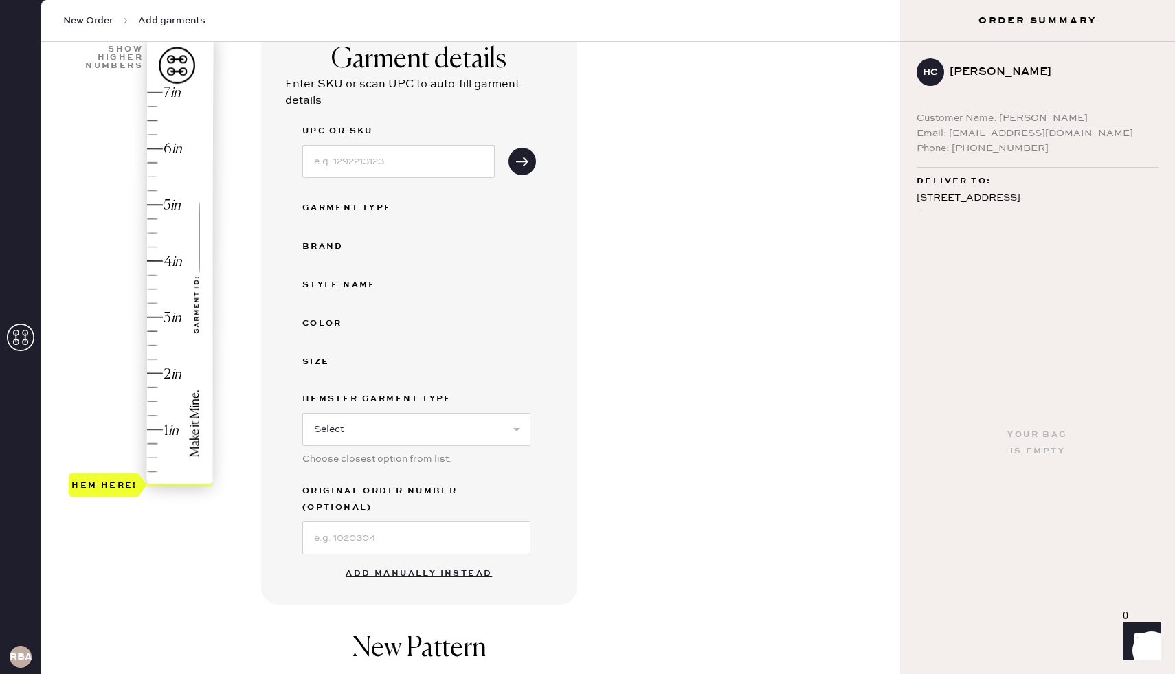
click at [371, 560] on button "Add manually instead" at bounding box center [419, 573] width 163 height 27
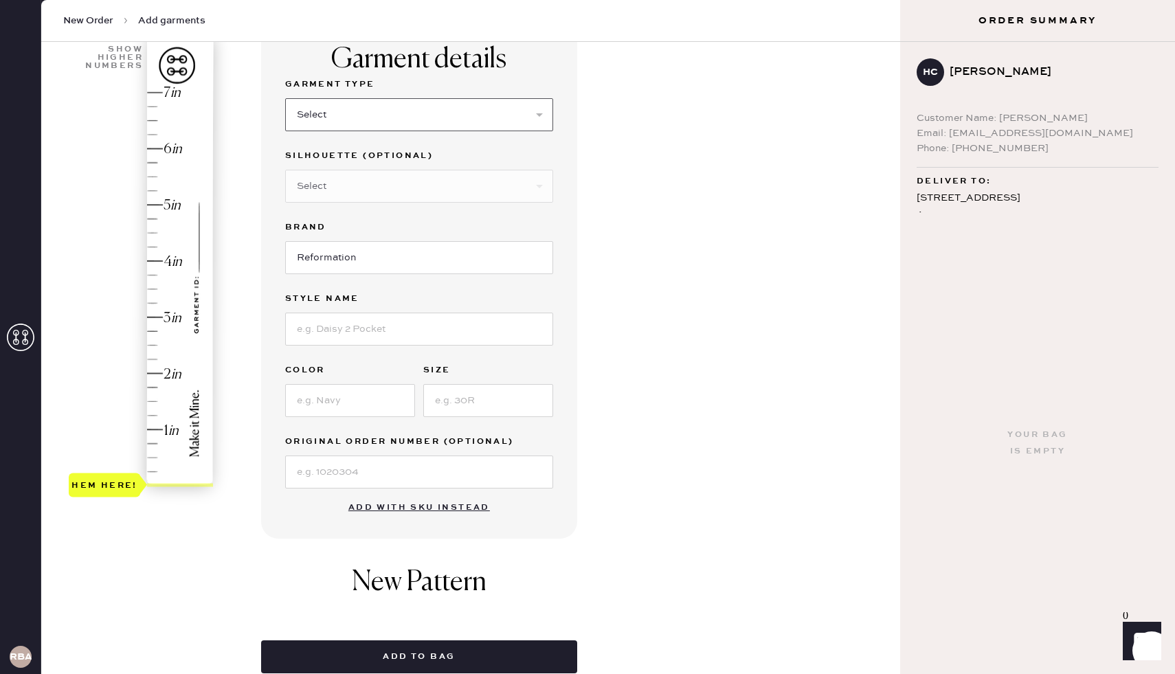
click at [357, 109] on select "Select Basic Skirt Jeans Leggings Pants Shorts Basic Sleeved Dress Basic Sleeve…" at bounding box center [419, 114] width 268 height 33
select select "6"
click at [285, 98] on select "Select Basic Skirt Jeans Leggings Pants Shorts Basic Sleeved Dress Basic Sleeve…" at bounding box center [419, 114] width 268 height 33
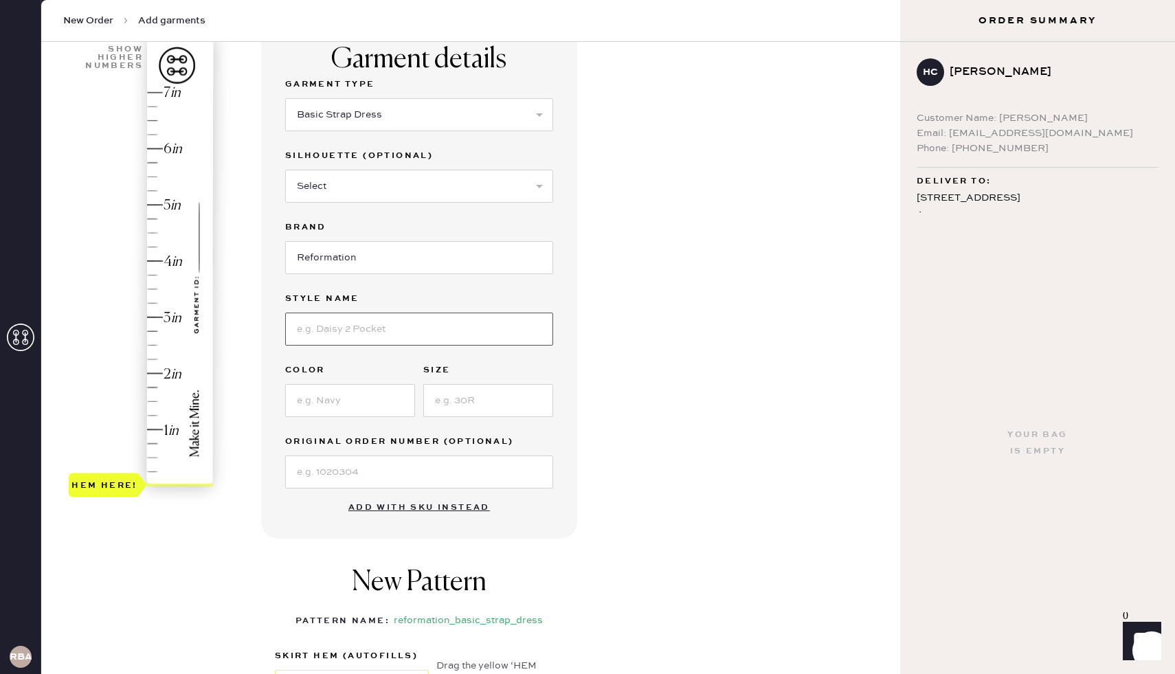
click at [375, 324] on input at bounding box center [419, 329] width 268 height 33
type input "Jamen Knit Dress"
click at [361, 420] on div "Garment Type Select Basic Skirt Jeans Leggings Pants Shorts Basic Sleeved Dress…" at bounding box center [419, 282] width 268 height 412
click at [363, 411] on input at bounding box center [350, 400] width 130 height 33
type input "Black"
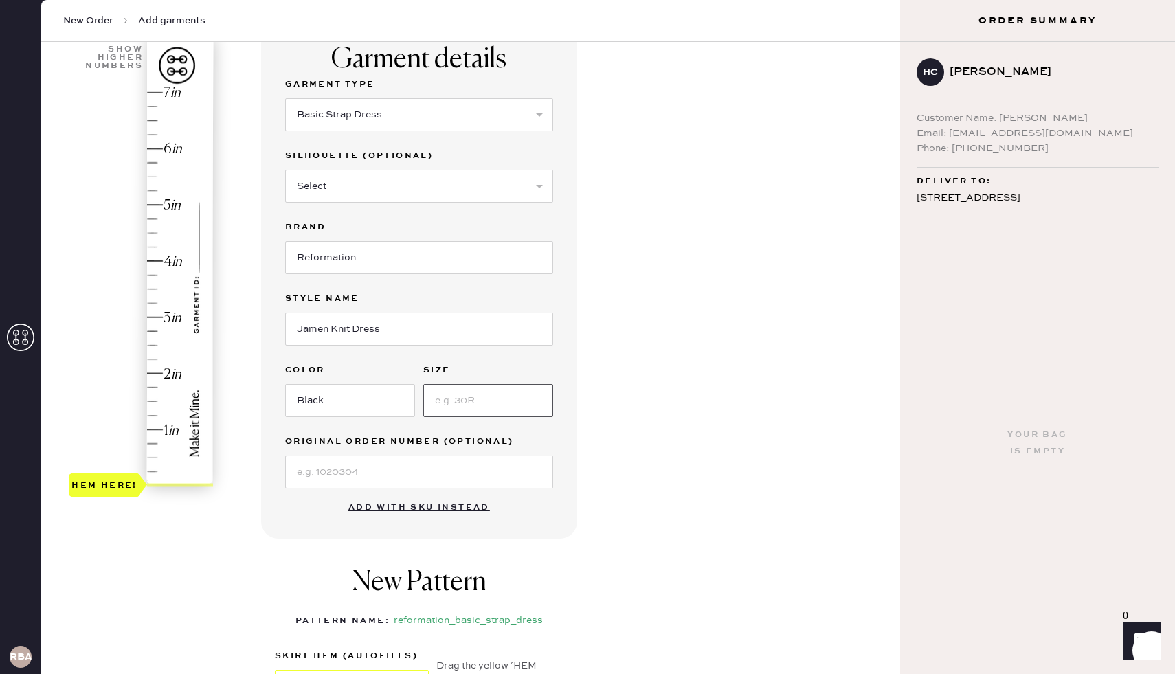
click at [474, 405] on input at bounding box center [488, 400] width 130 height 33
type input "s"
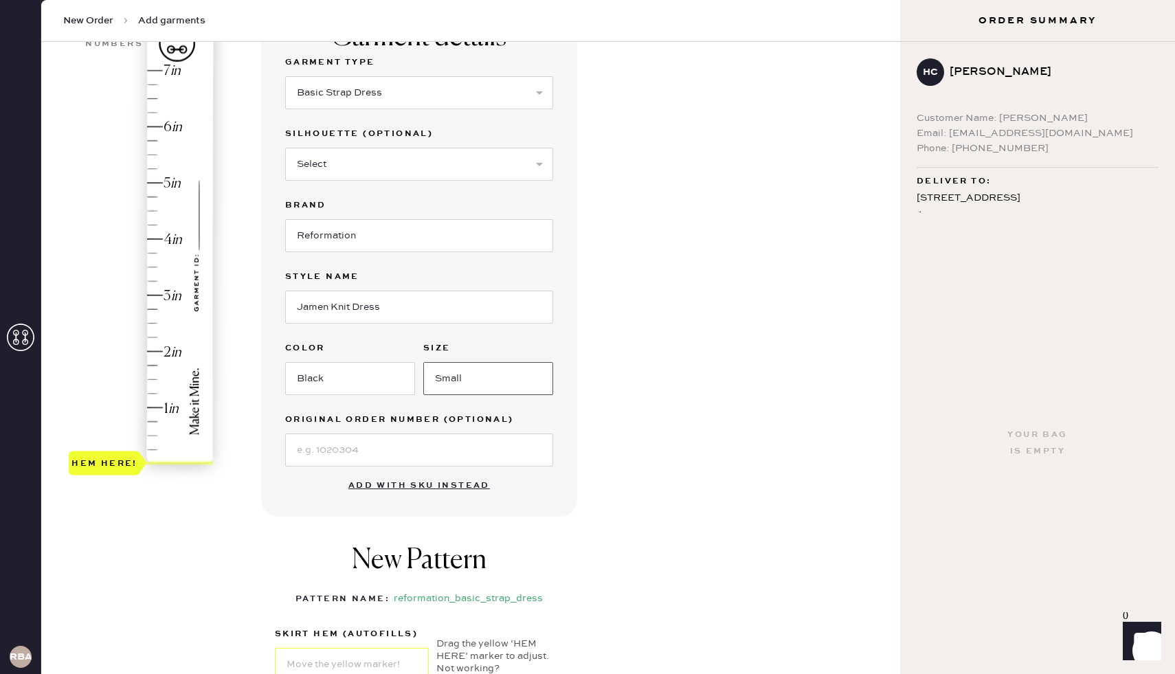
scroll to position [148, 0]
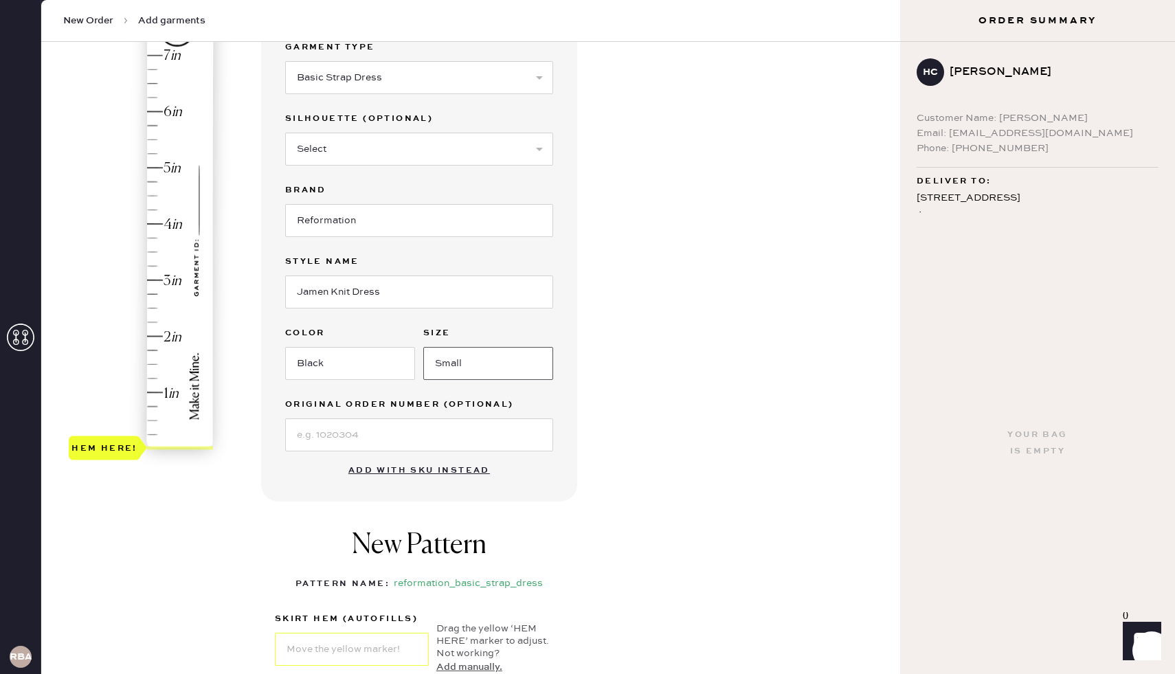
type input "Small"
type input "4.5"
click at [156, 198] on div "Hem here!" at bounding box center [142, 252] width 146 height 406
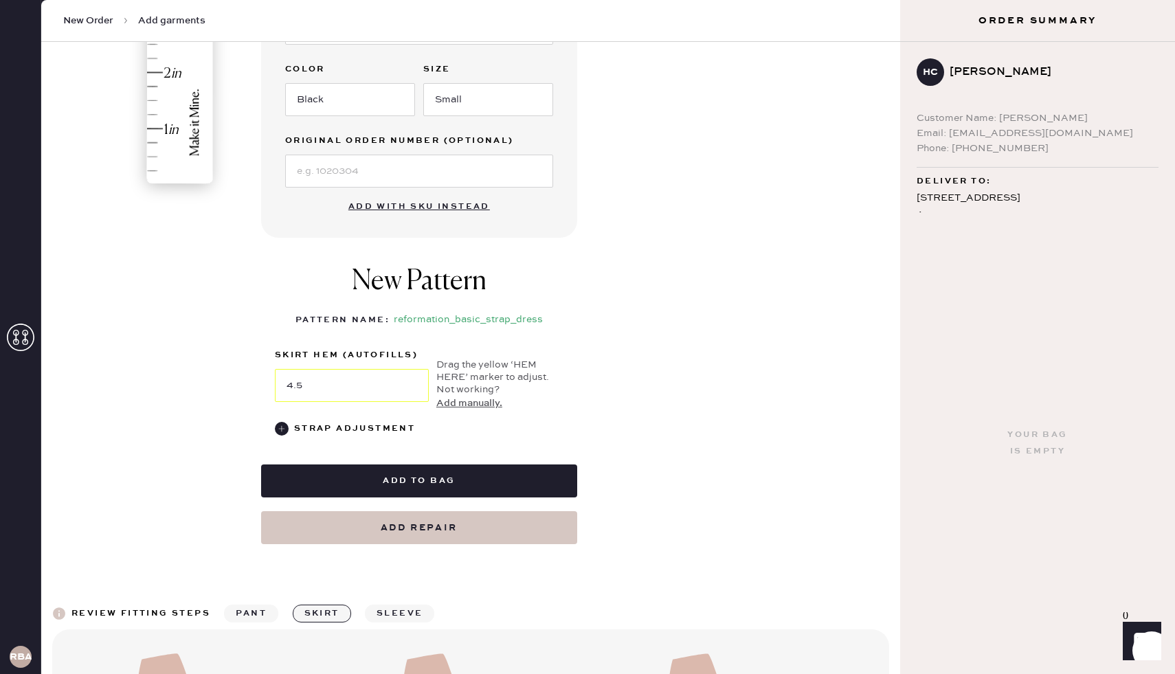
scroll to position [414, 0]
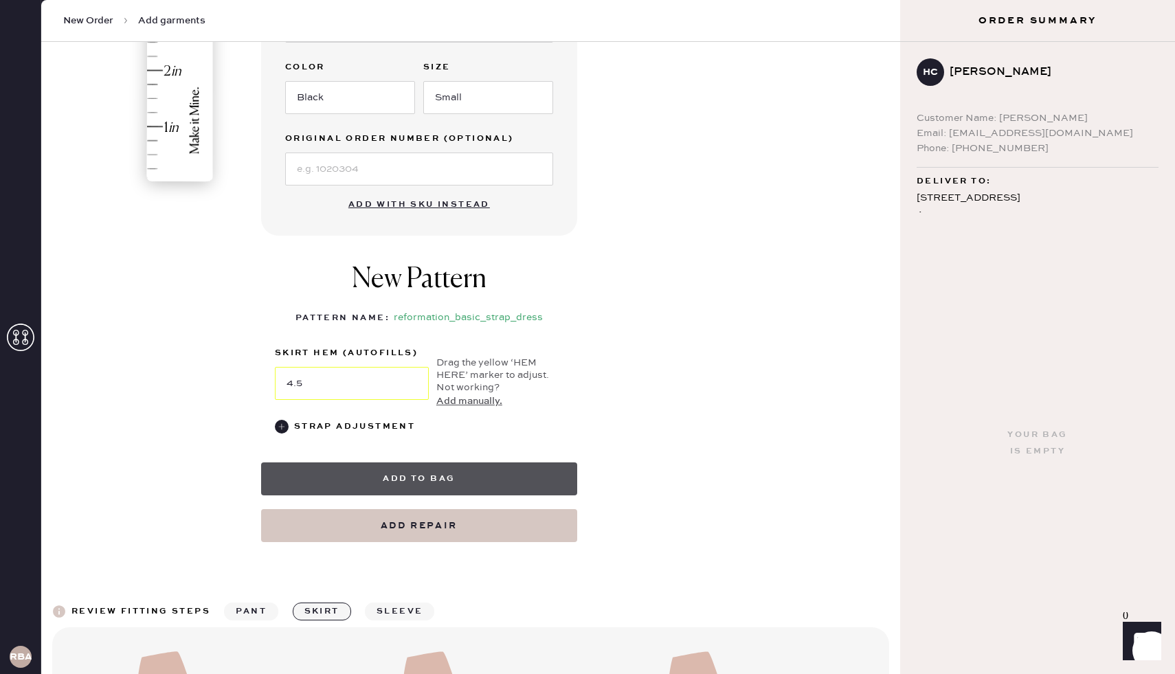
click at [459, 484] on button "Add to bag" at bounding box center [419, 479] width 316 height 33
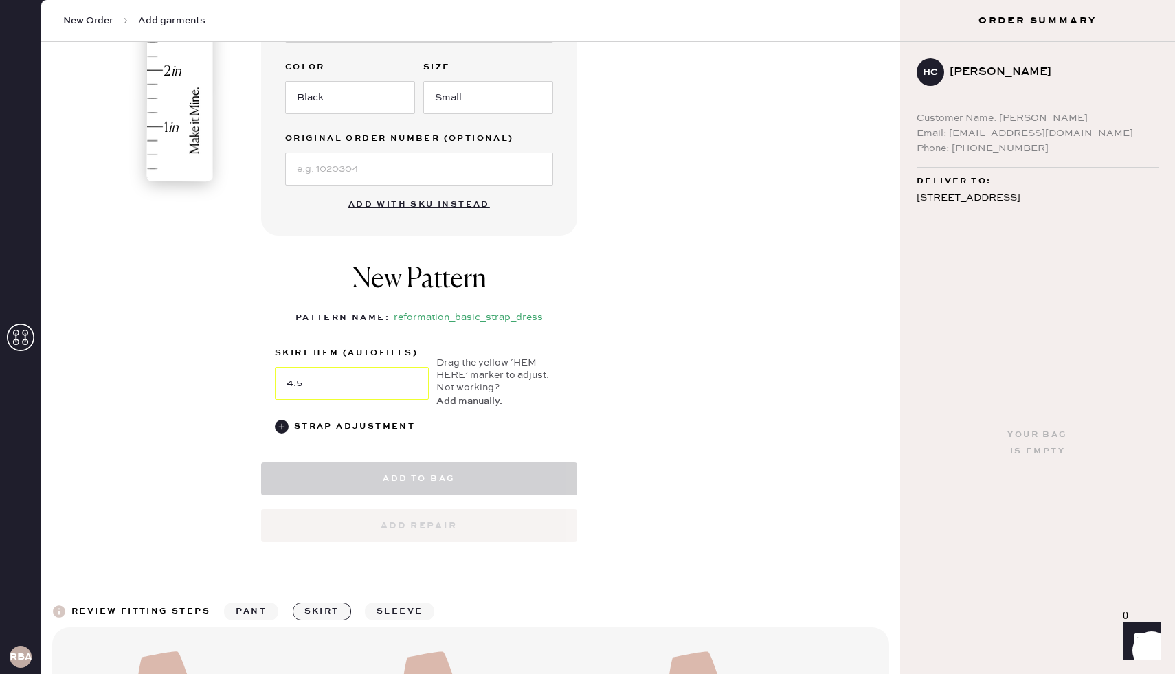
select select "6"
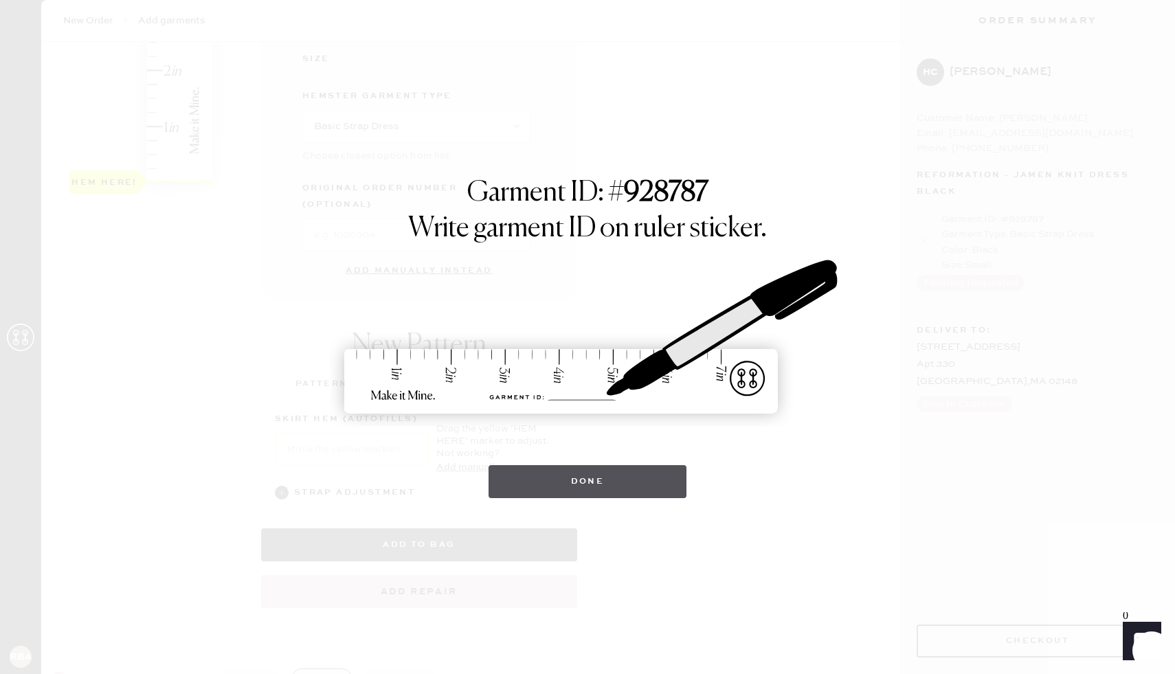
click at [628, 475] on button "Done" at bounding box center [588, 481] width 199 height 33
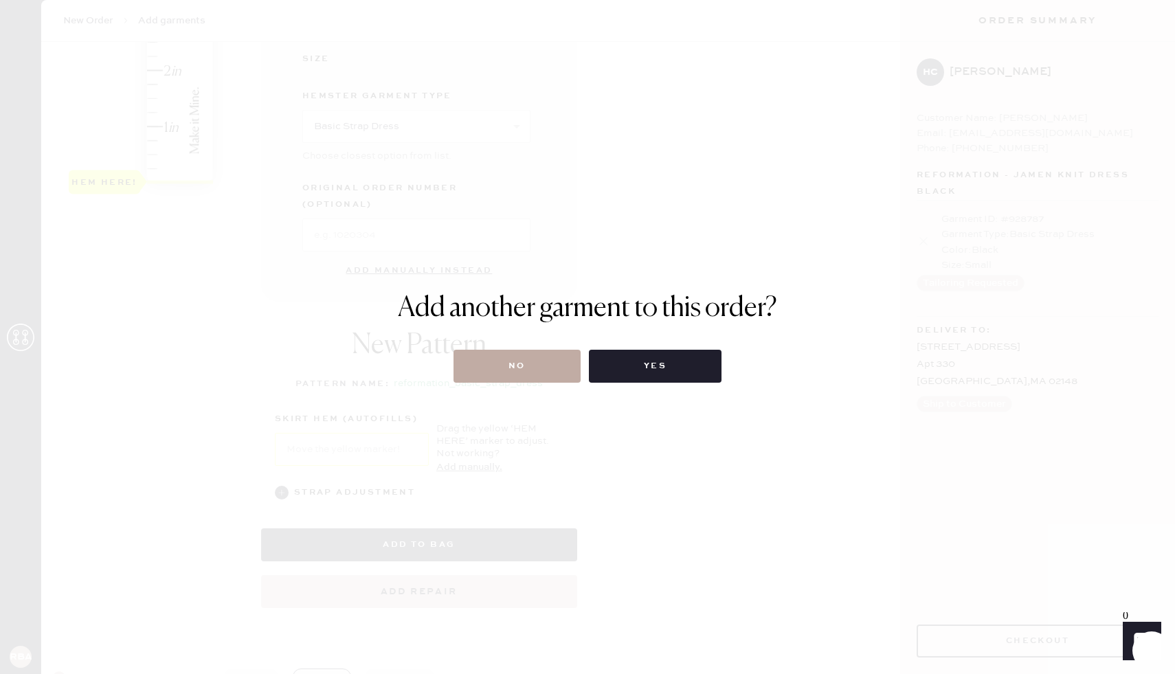
click at [505, 373] on button "No" at bounding box center [517, 366] width 127 height 33
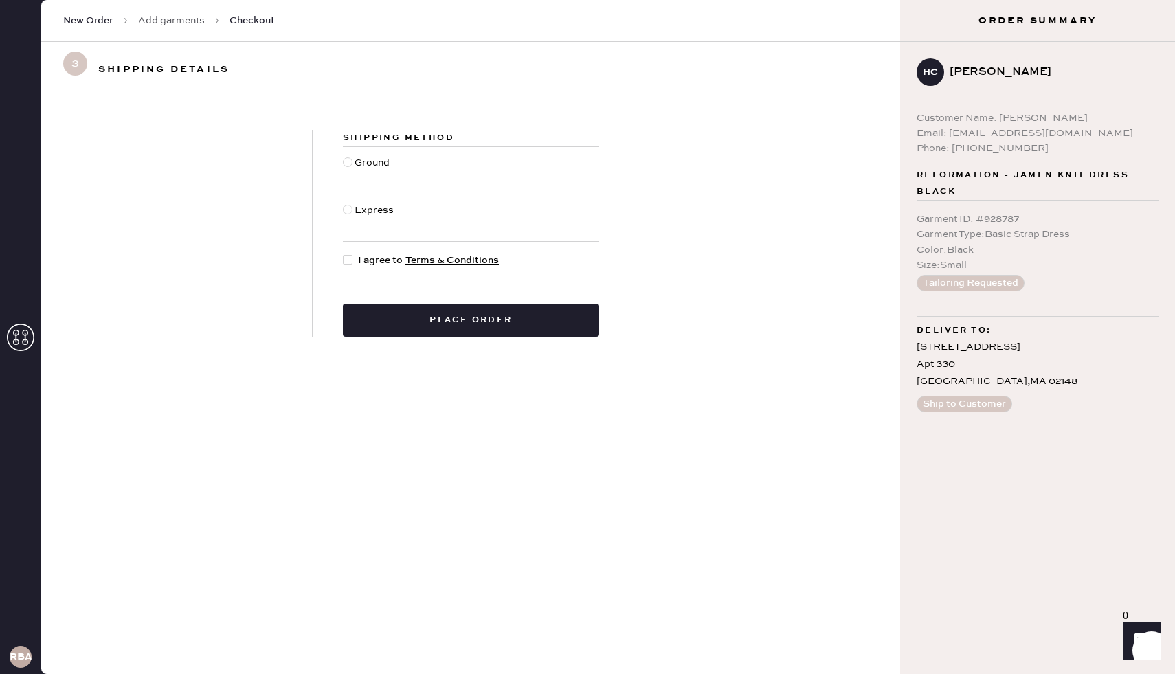
click at [333, 159] on div "Shipping Method Ground Express I agree to Terms & Conditions Place order" at bounding box center [471, 233] width 317 height 207
click at [355, 169] on label "Ground" at bounding box center [368, 170] width 50 height 30
click at [355, 166] on div "Ground" at bounding box center [374, 170] width 38 height 30
click at [344, 156] on input "Ground" at bounding box center [343, 155] width 1 height 1
radio input "true"
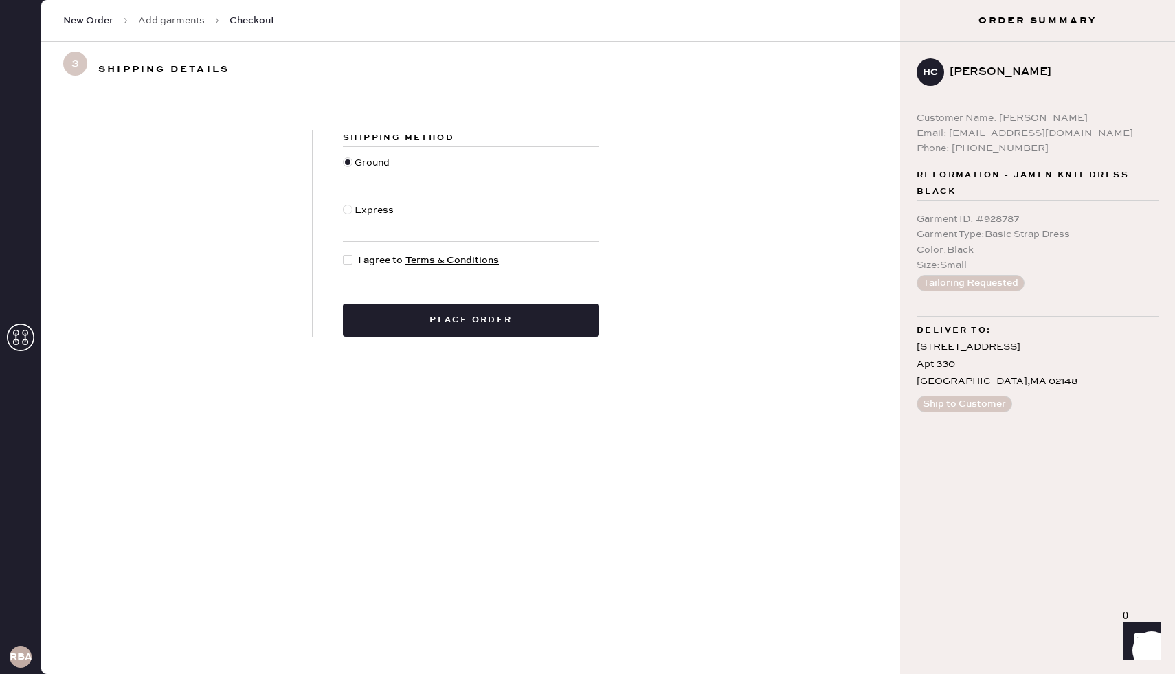
click at [356, 253] on div at bounding box center [350, 260] width 15 height 15
click at [344, 253] on input "I agree to Terms & Conditions" at bounding box center [343, 253] width 1 height 1
checkbox input "true"
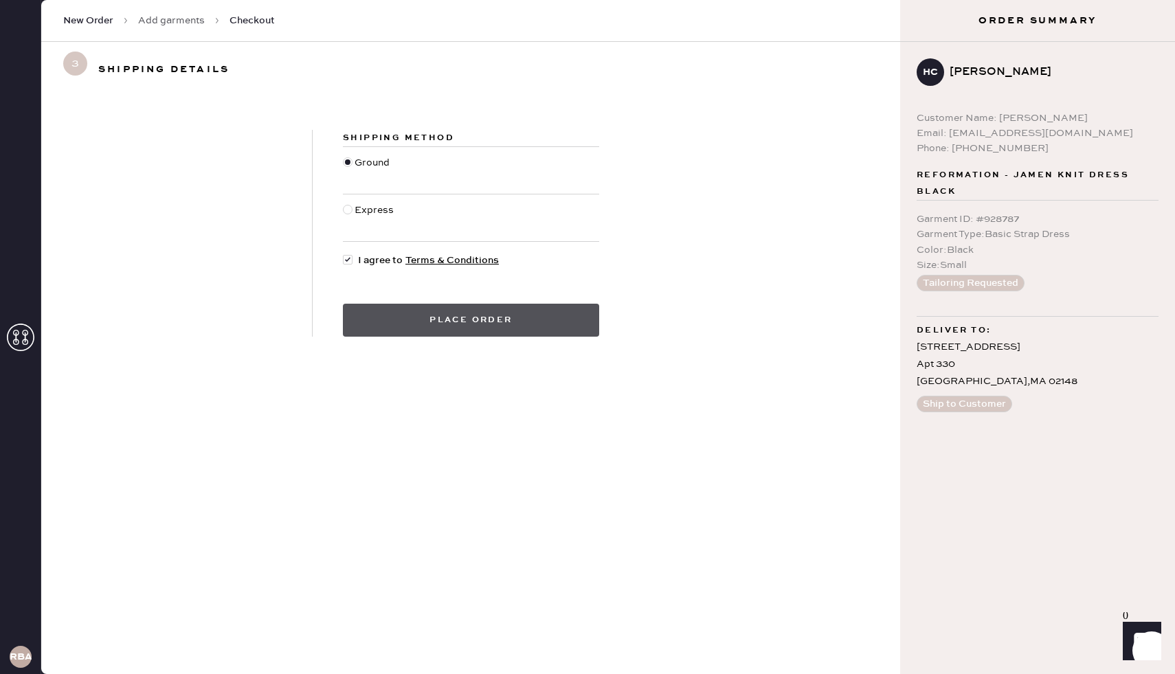
click at [390, 312] on button "Place order" at bounding box center [471, 320] width 256 height 33
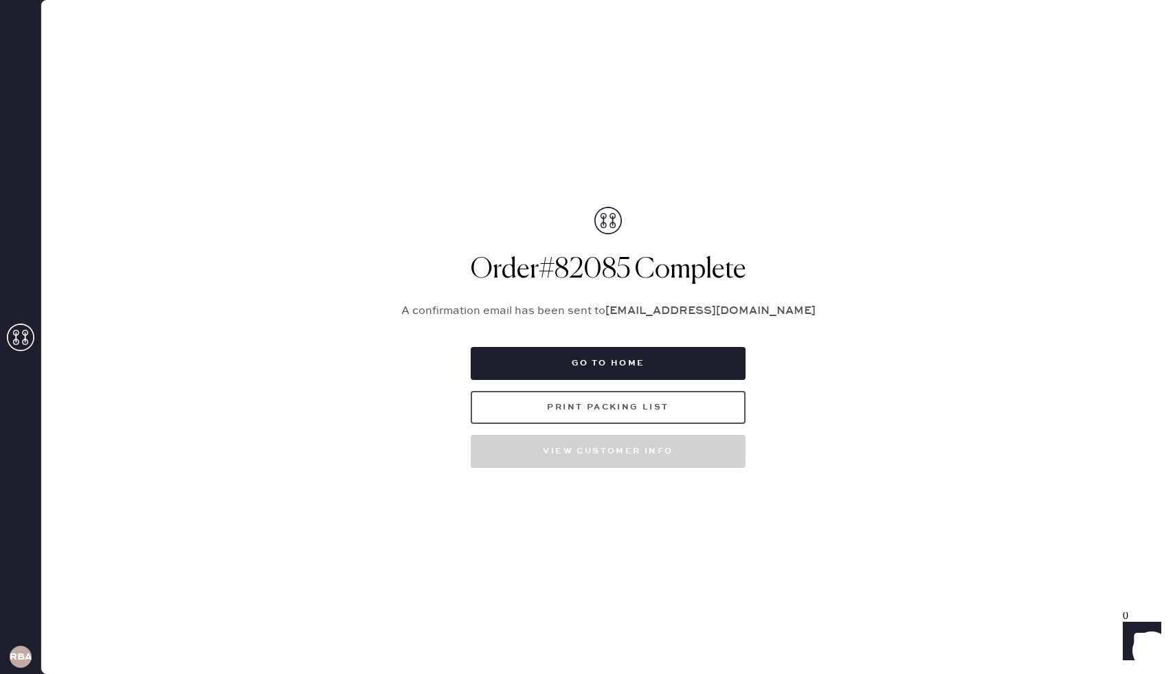
click at [612, 414] on button "Print Packing List" at bounding box center [608, 407] width 275 height 33
click at [578, 370] on button "Go to home" at bounding box center [608, 363] width 275 height 33
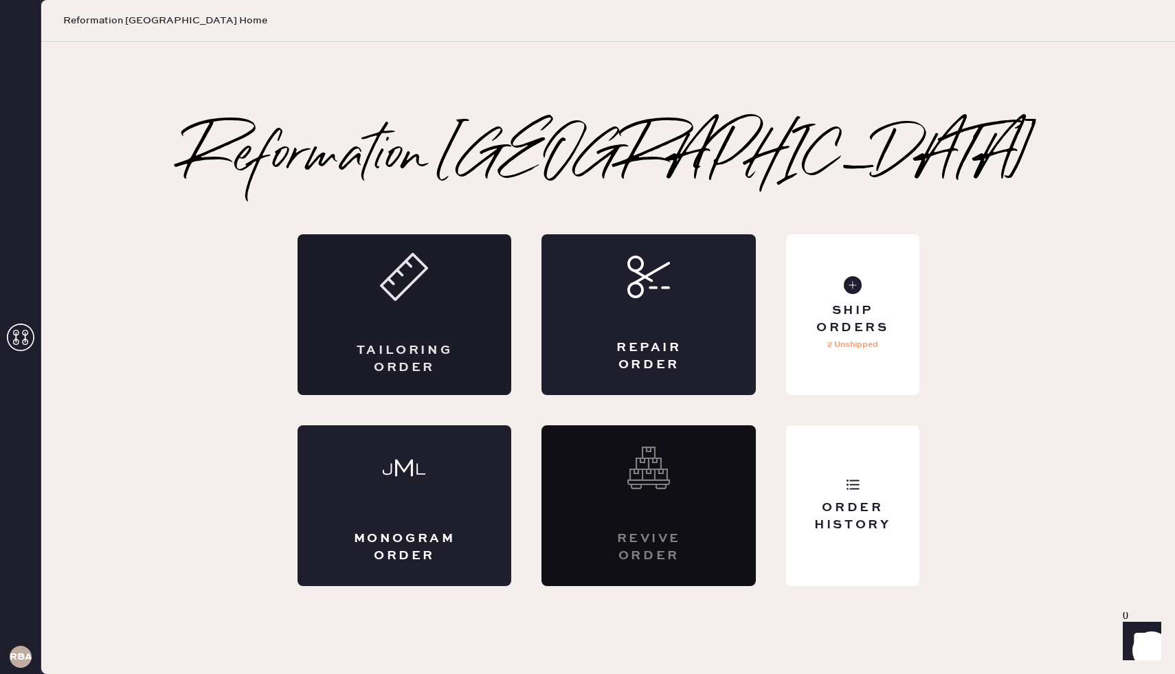
click at [421, 314] on div "Tailoring Order" at bounding box center [405, 314] width 214 height 161
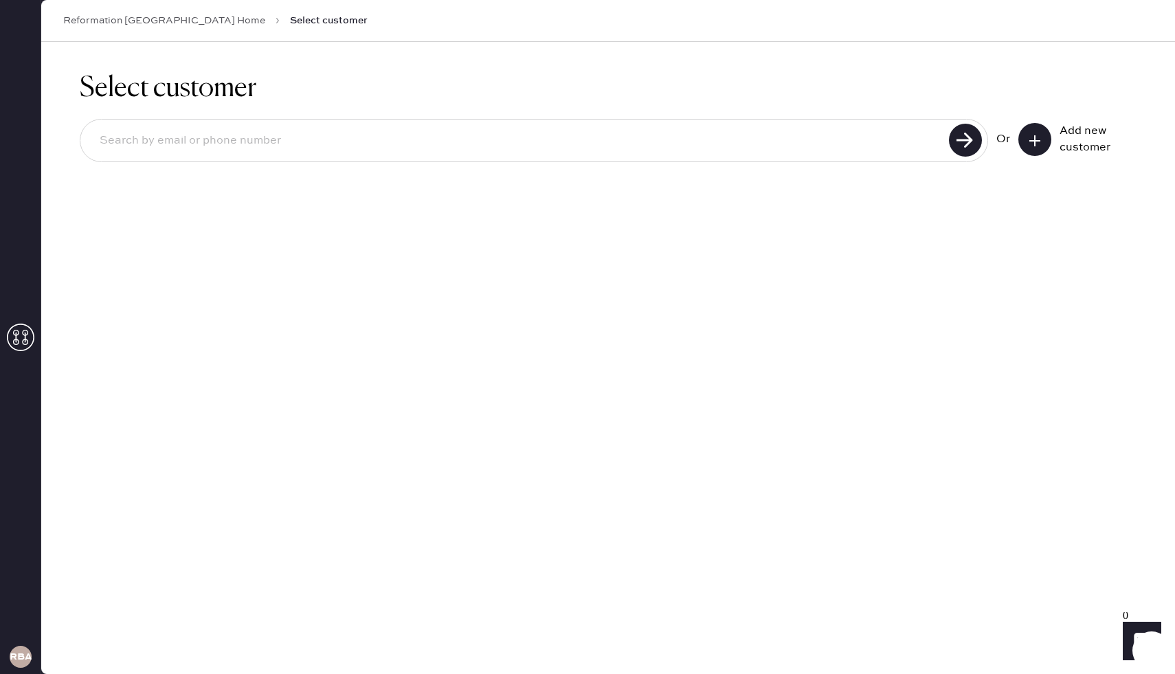
click at [1035, 137] on use at bounding box center [1035, 140] width 11 height 11
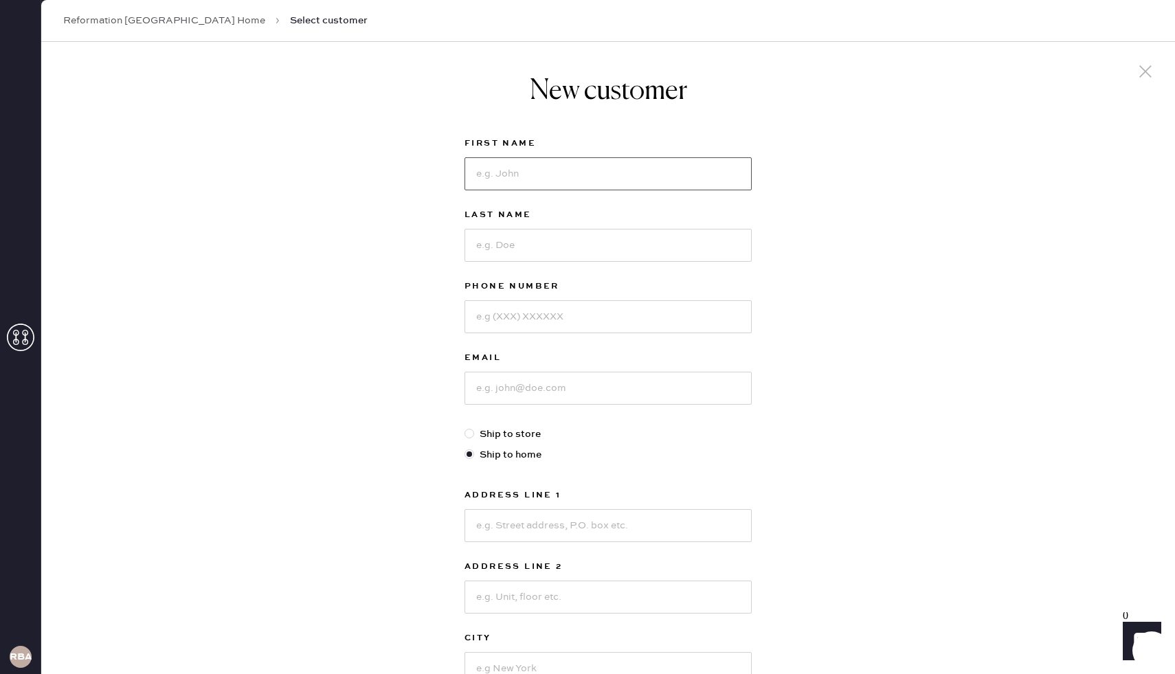
click at [534, 167] on input at bounding box center [608, 173] width 287 height 33
type input "[PERSON_NAME]"
type input "7047286318"
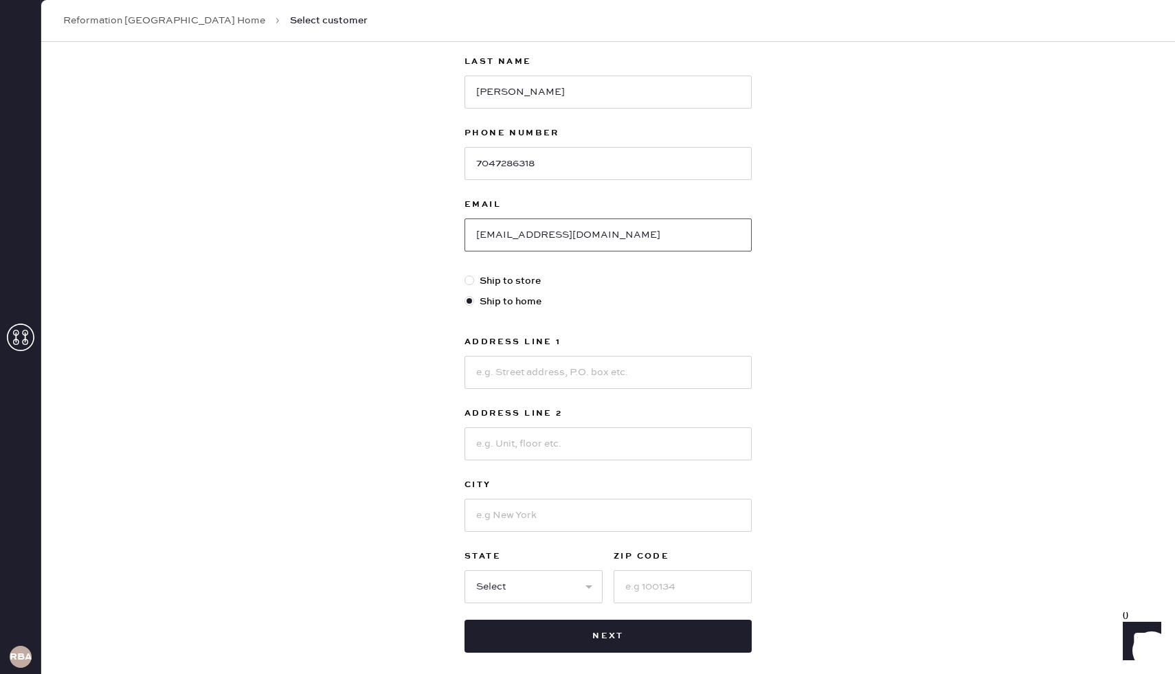
scroll to position [220, 0]
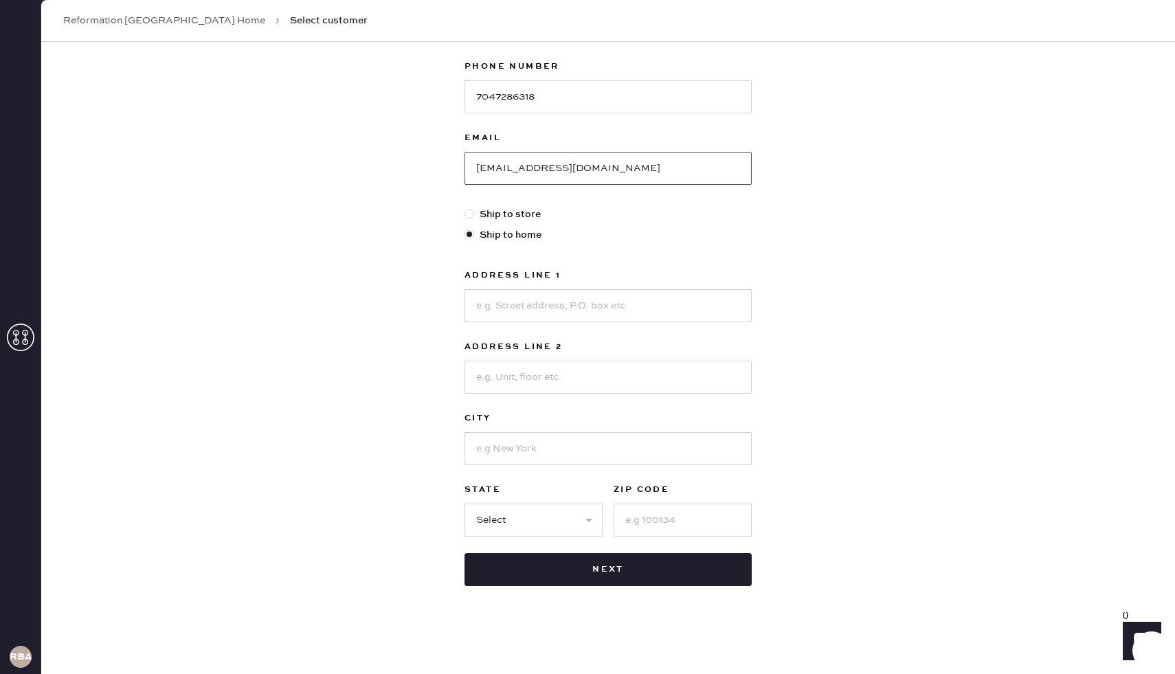
type input "[EMAIL_ADDRESS][DOMAIN_NAME]"
click at [534, 307] on input at bounding box center [608, 305] width 287 height 33
type input "[STREET_ADDRESS]"
click at [521, 375] on input at bounding box center [608, 377] width 287 height 33
type input "apt 6"
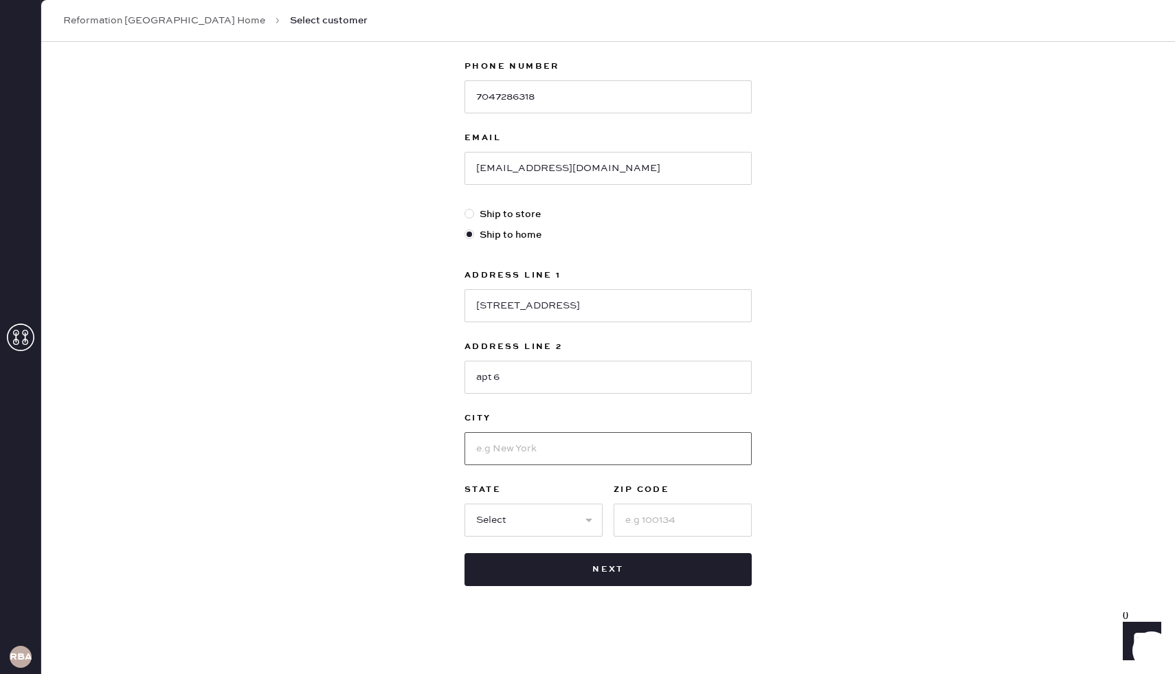
click at [497, 445] on input at bounding box center [608, 448] width 287 height 33
type input "[GEOGRAPHIC_DATA]"
click at [484, 516] on select "Select AK AL AR AZ CA CO CT [GEOGRAPHIC_DATA] DE FL [GEOGRAPHIC_DATA] HI [GEOGR…" at bounding box center [534, 520] width 138 height 33
select select "MA"
click at [465, 504] on select "Select AK AL AR AZ CA CO CT [GEOGRAPHIC_DATA] DE FL [GEOGRAPHIC_DATA] HI [GEOGR…" at bounding box center [534, 520] width 138 height 33
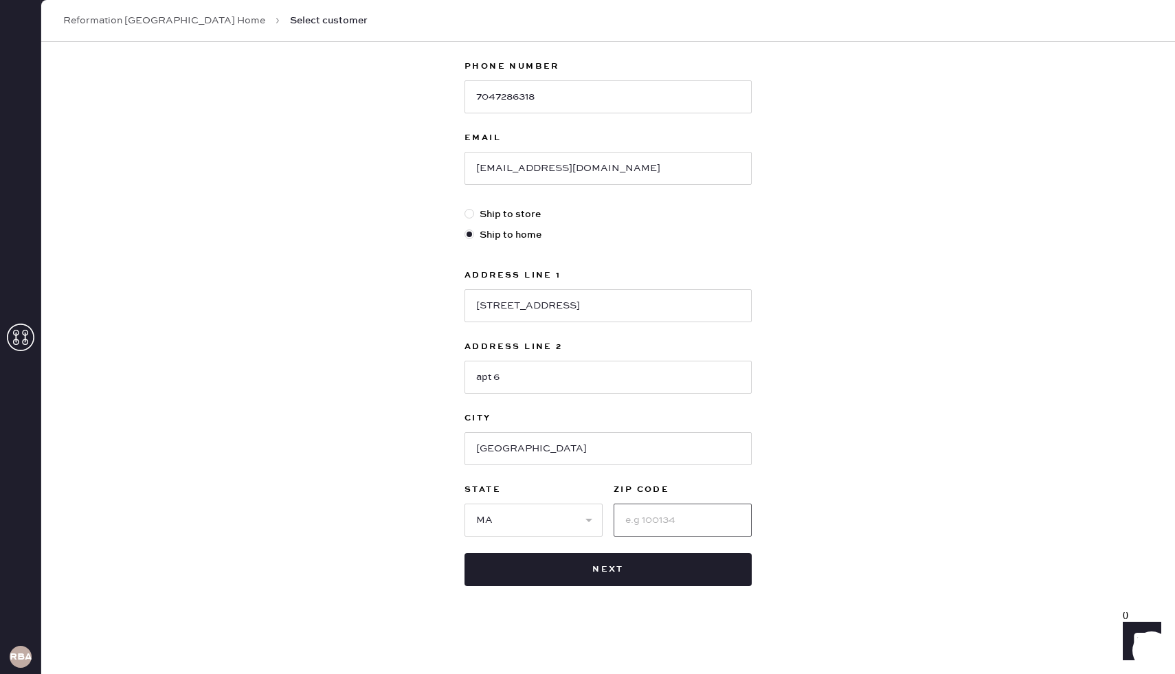
click at [661, 518] on input at bounding box center [683, 520] width 138 height 33
type input "02115"
click at [622, 562] on button "Next" at bounding box center [608, 569] width 287 height 33
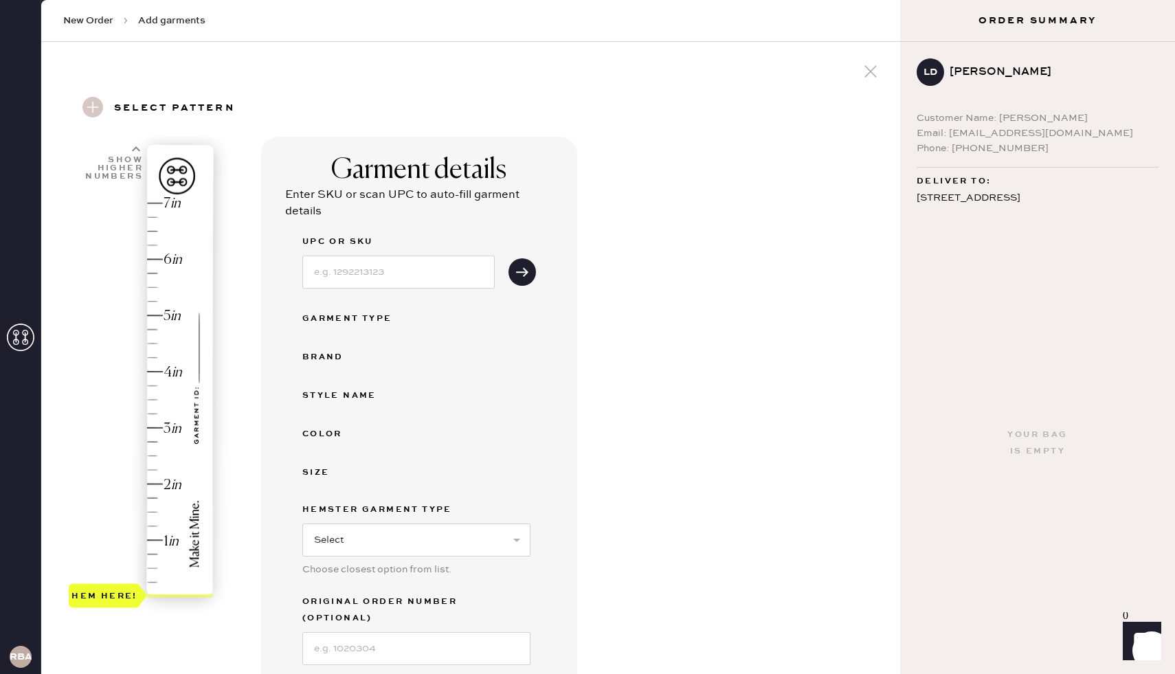
scroll to position [36, 0]
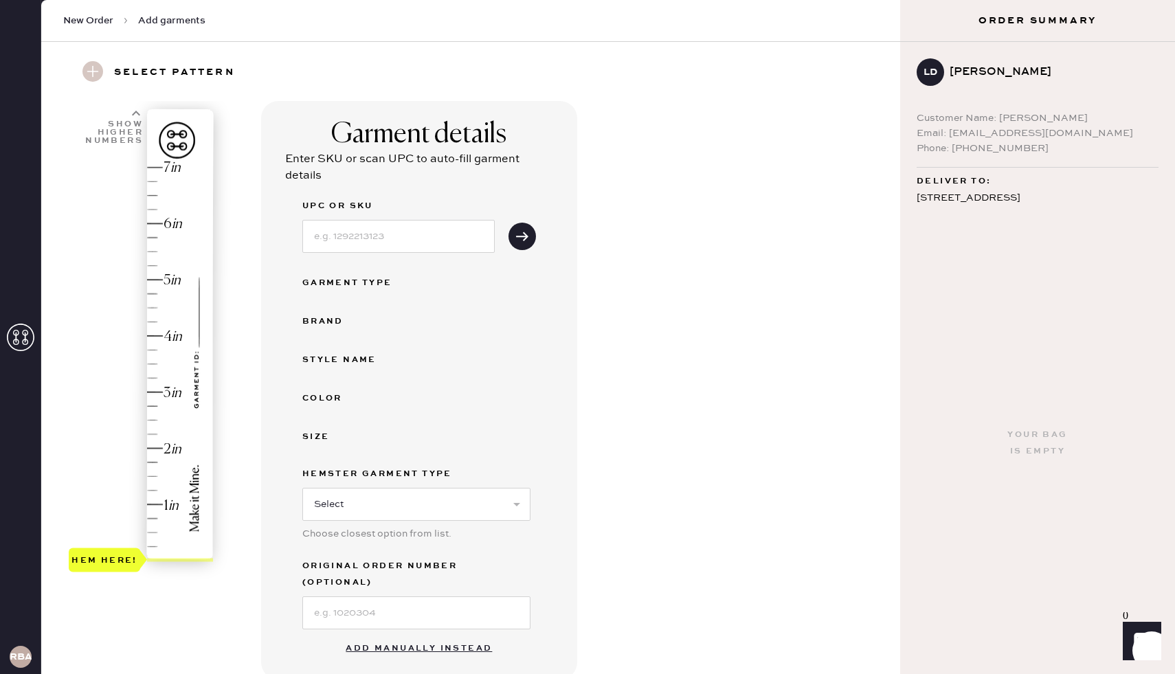
click at [399, 636] on button "Add manually instead" at bounding box center [419, 648] width 163 height 27
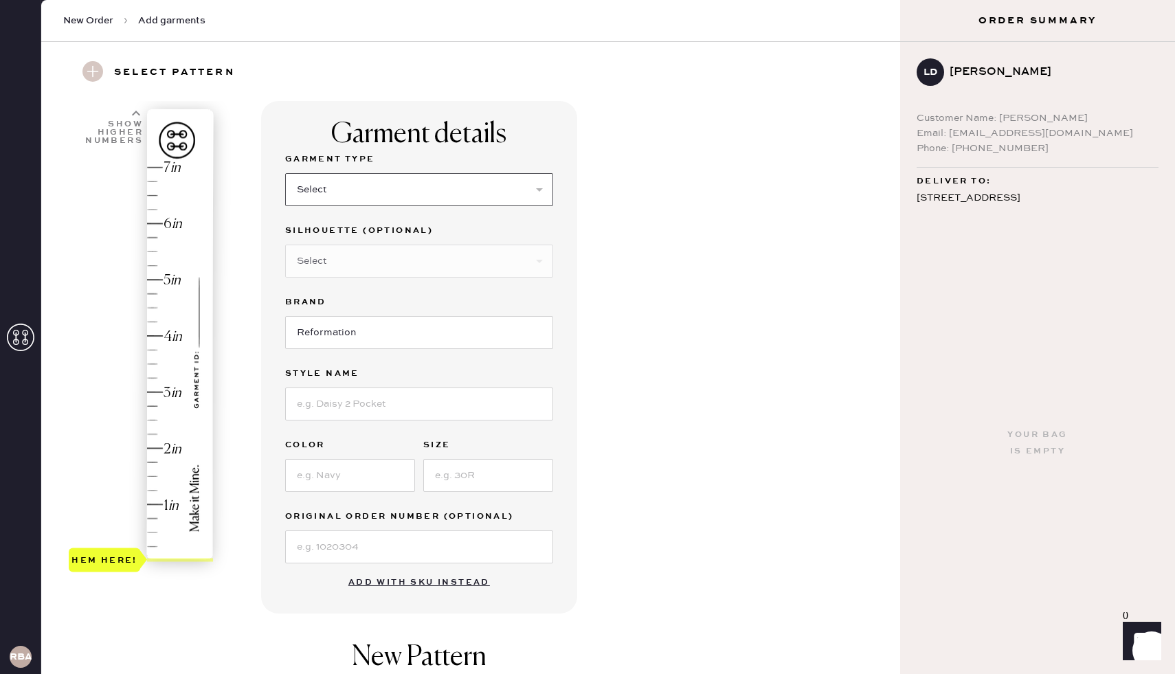
click at [334, 185] on select "Select Basic Skirt Jeans Leggings Pants Shorts Basic Sleeved Dress Basic Sleeve…" at bounding box center [419, 189] width 268 height 33
select select "2"
click at [285, 173] on select "Select Basic Skirt Jeans Leggings Pants Shorts Basic Sleeved Dress Basic Sleeve…" at bounding box center [419, 189] width 268 height 33
click at [354, 255] on select "Select Shorts Cropped Flare Boot Cut Straight Skinny Other" at bounding box center [419, 261] width 268 height 33
select select "other"
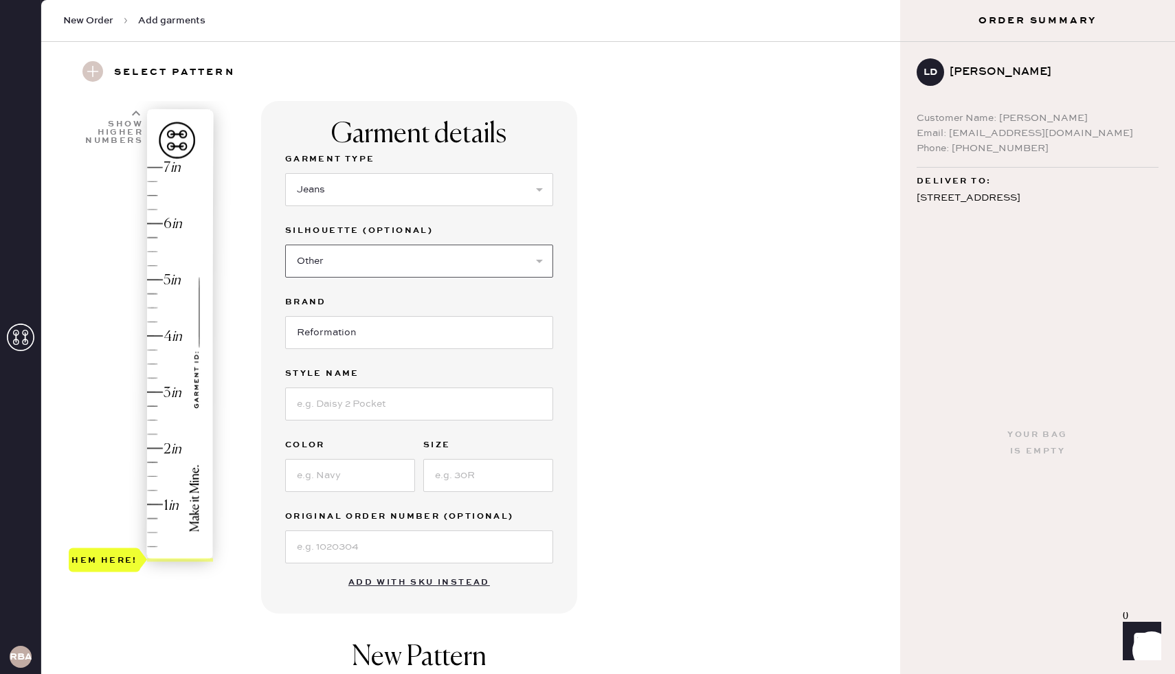
click at [285, 245] on select "Select Shorts Cropped Flare Boot Cut Straight Skinny Other" at bounding box center [419, 261] width 268 height 33
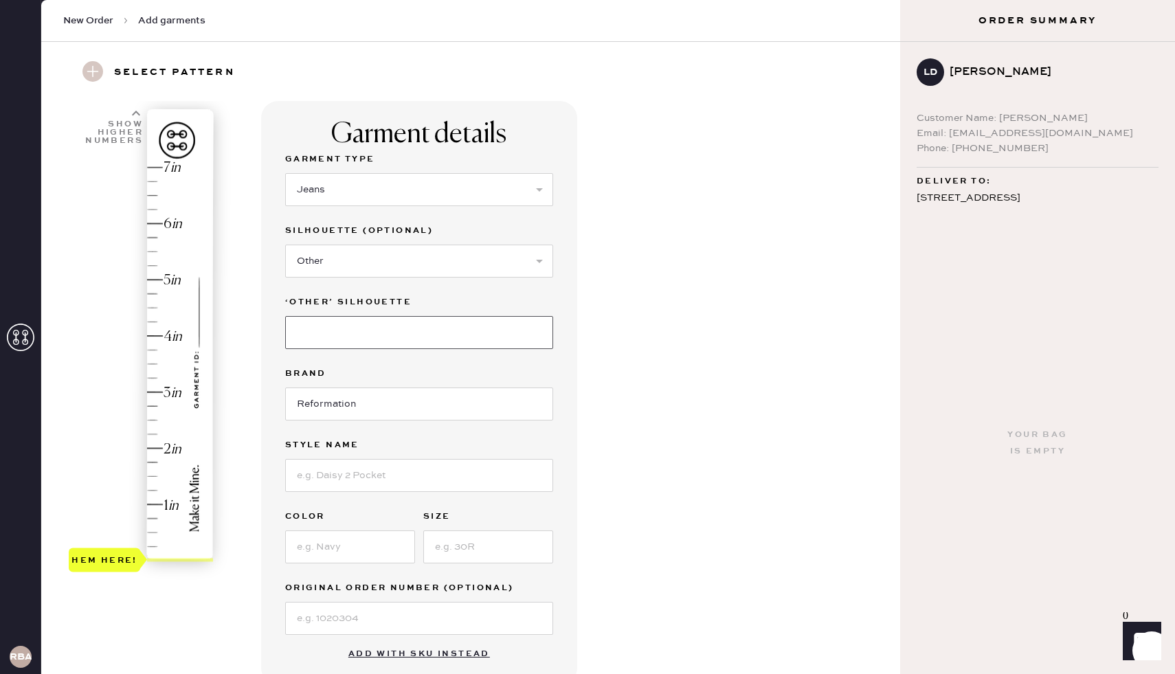
click at [358, 329] on input at bounding box center [419, 332] width 268 height 33
type input "Cary HR Wide Leg Jeans"
click at [362, 407] on input "Reformation" at bounding box center [419, 404] width 268 height 33
click at [346, 479] on input at bounding box center [419, 475] width 268 height 33
type input "Cary HR Wide leg jeans"
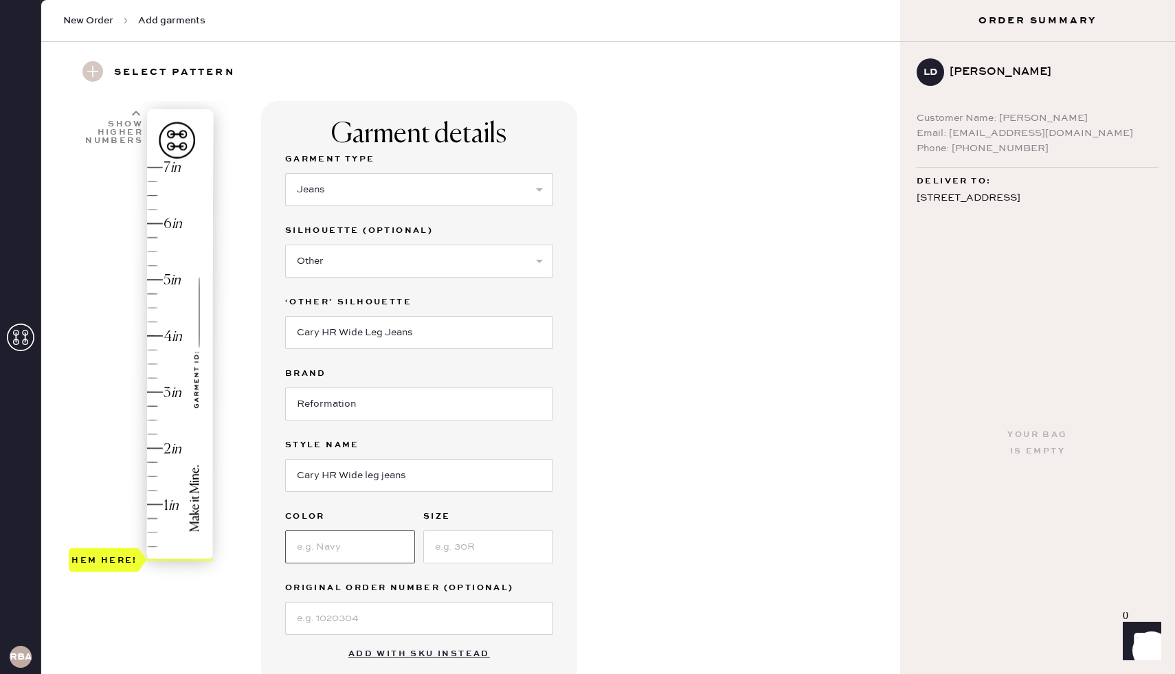
click at [333, 549] on input at bounding box center [350, 547] width 130 height 33
type input "[US_STATE]"
type input "27"
click at [344, 622] on input at bounding box center [419, 618] width 268 height 33
click at [476, 366] on label "Brand" at bounding box center [419, 374] width 268 height 16
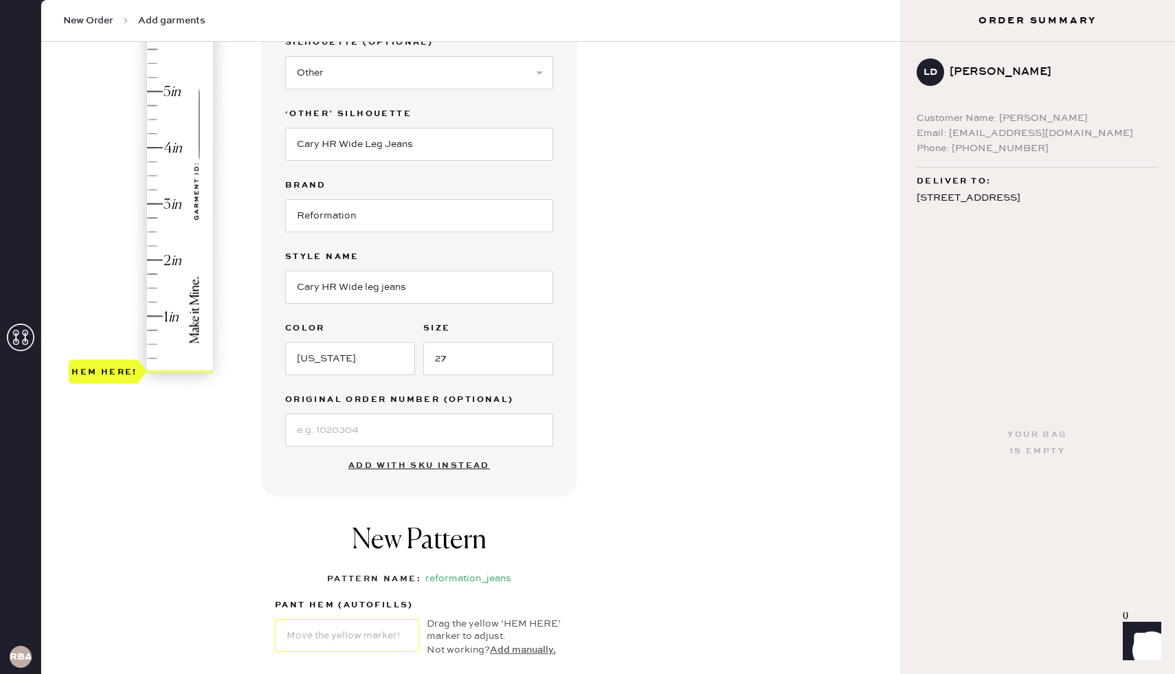
scroll to position [228, 0]
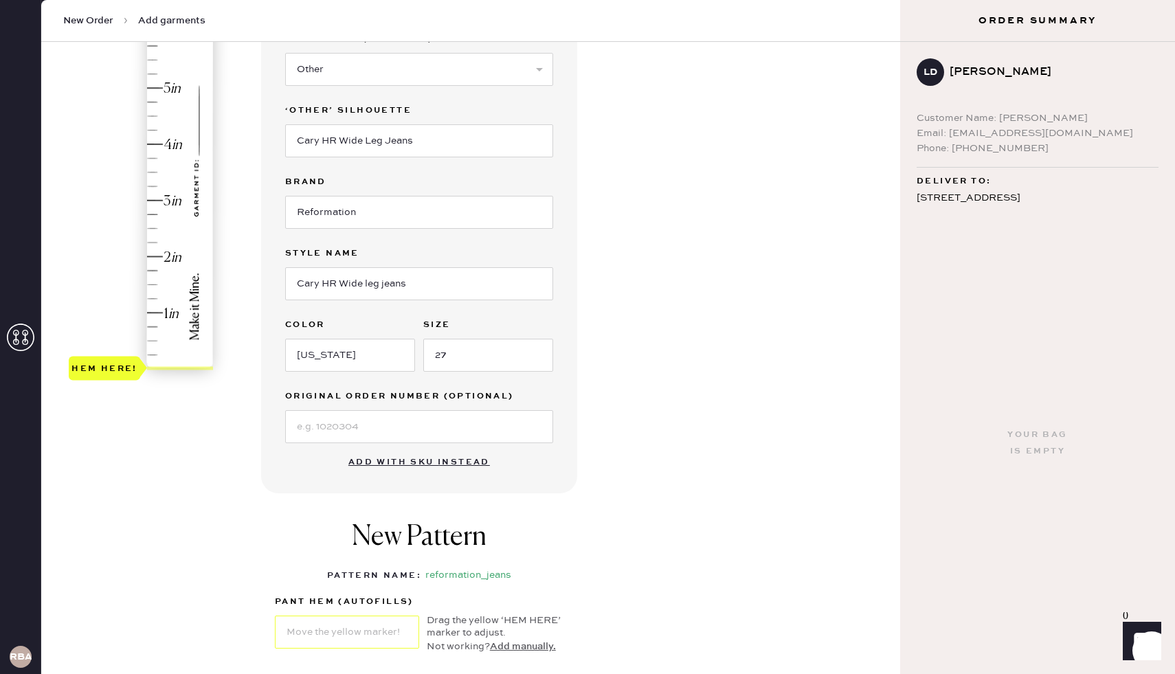
type input "1.75"
click at [157, 270] on div "Hem here!" at bounding box center [142, 173] width 146 height 406
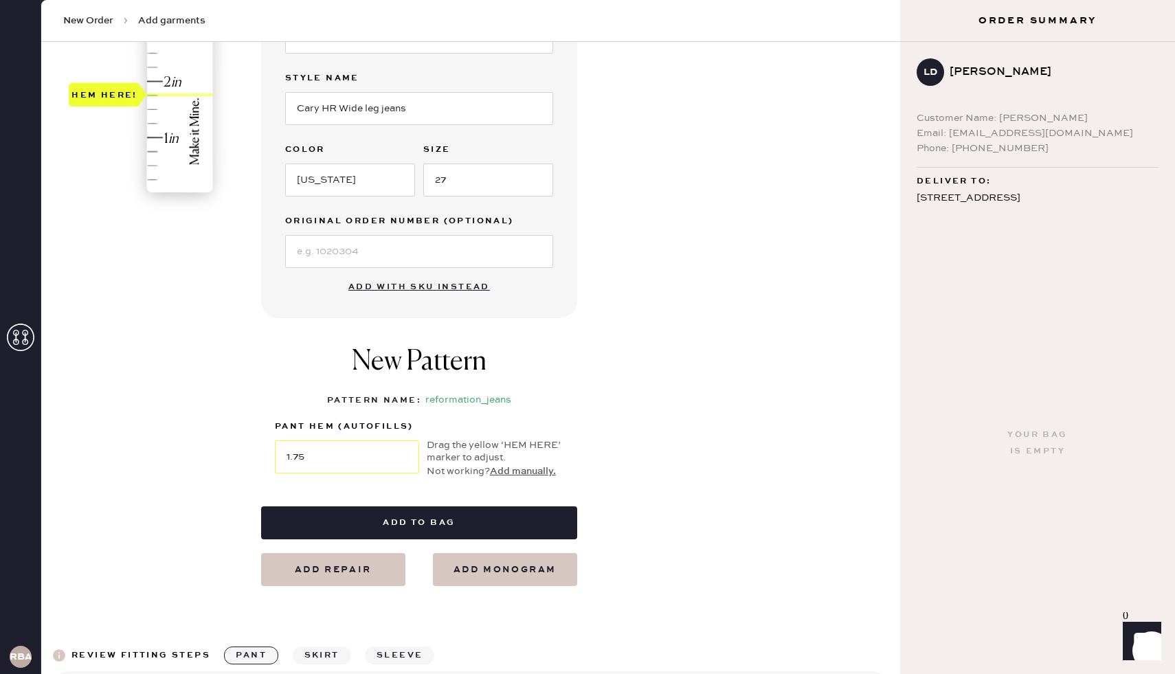
scroll to position [409, 0]
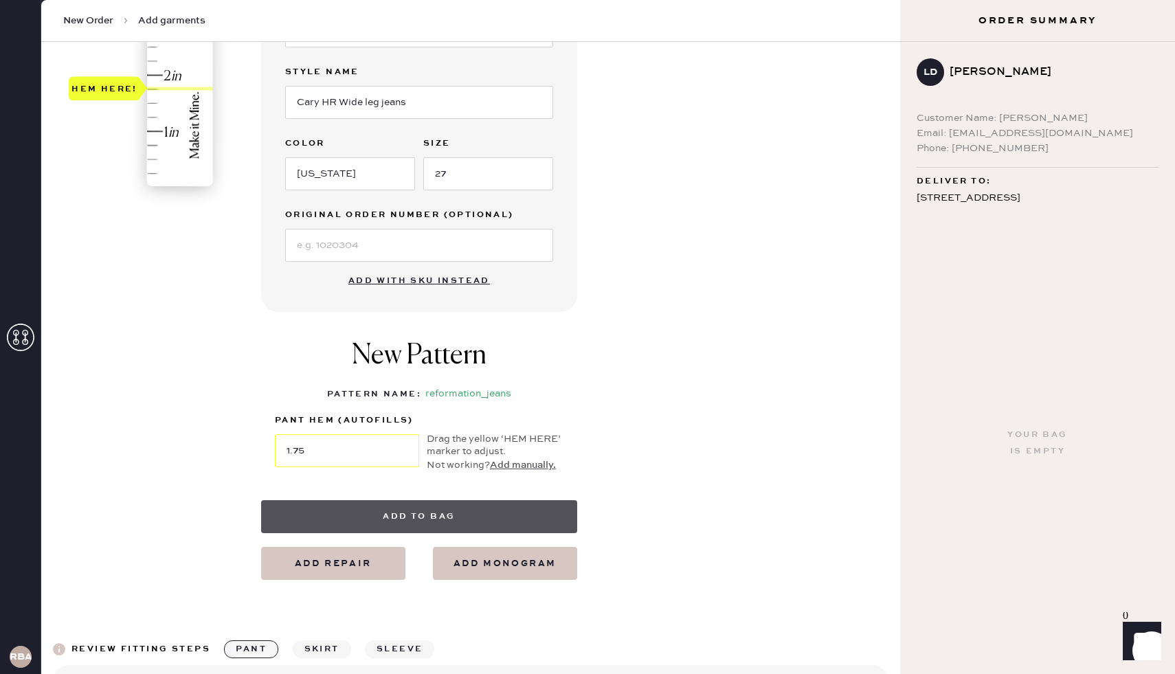
click at [454, 516] on button "Add to bag" at bounding box center [419, 516] width 316 height 33
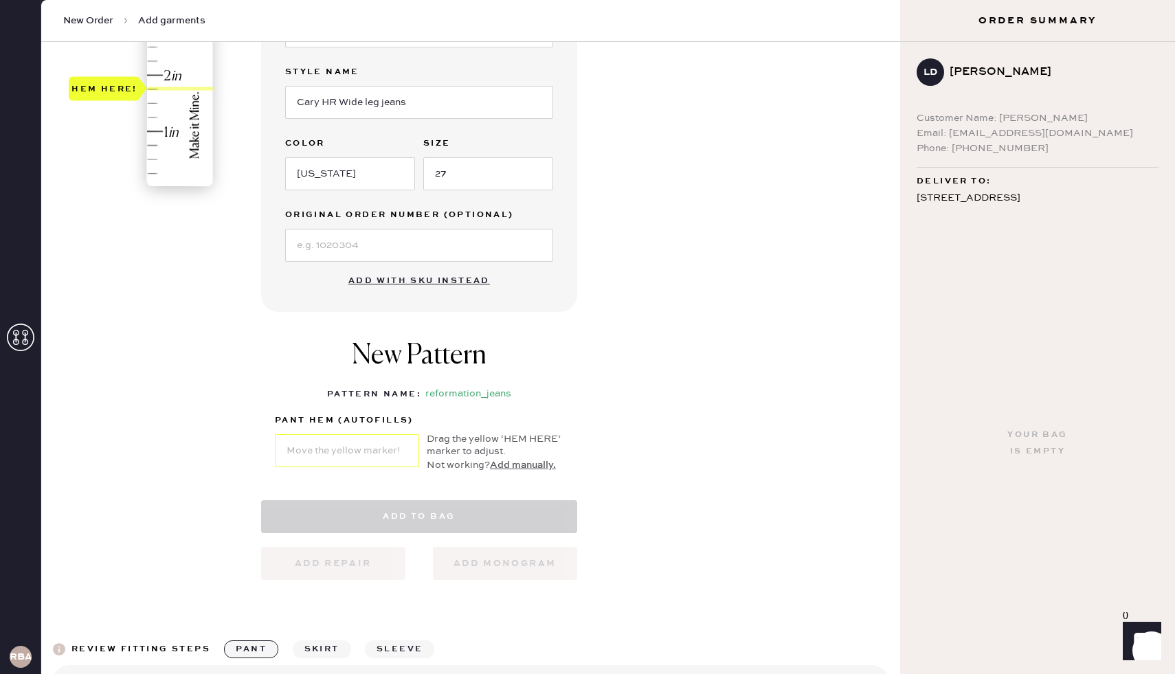
select select "2"
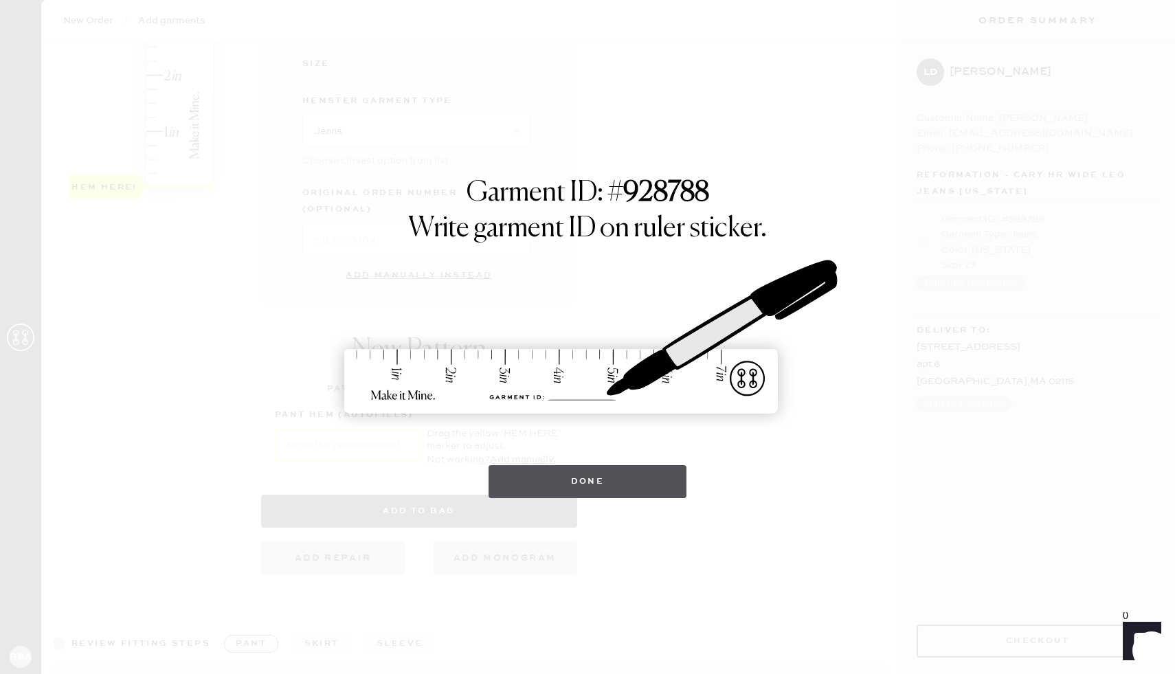
click at [577, 487] on button "Done" at bounding box center [588, 481] width 199 height 33
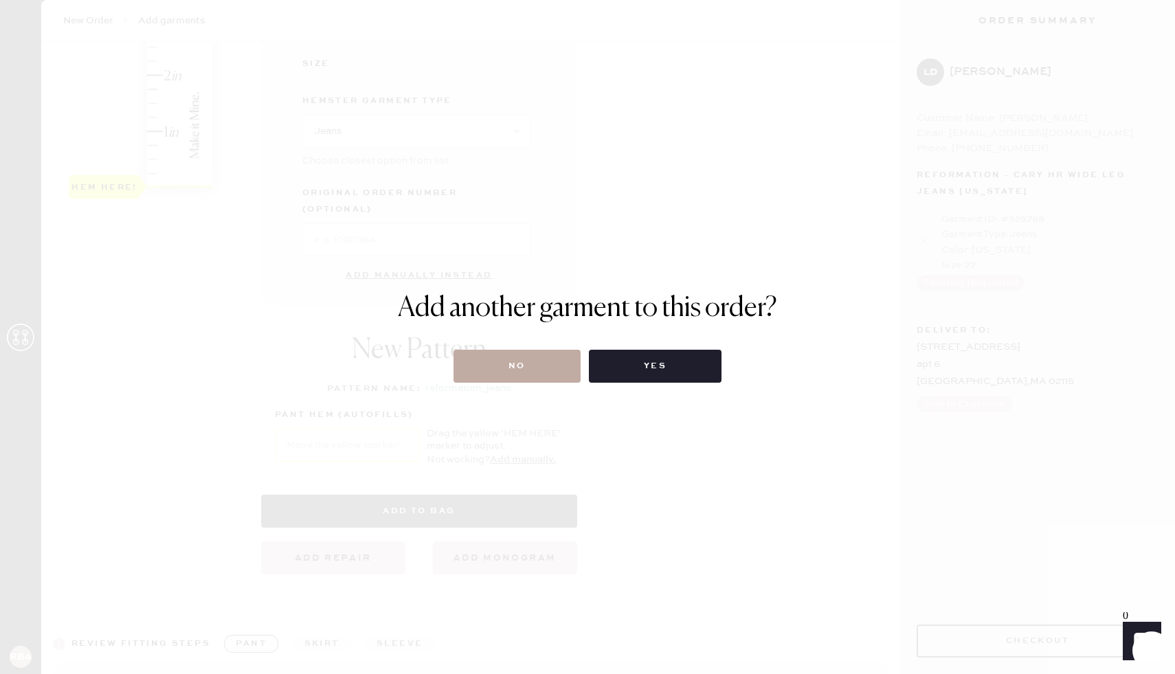
click at [523, 366] on button "No" at bounding box center [517, 366] width 127 height 33
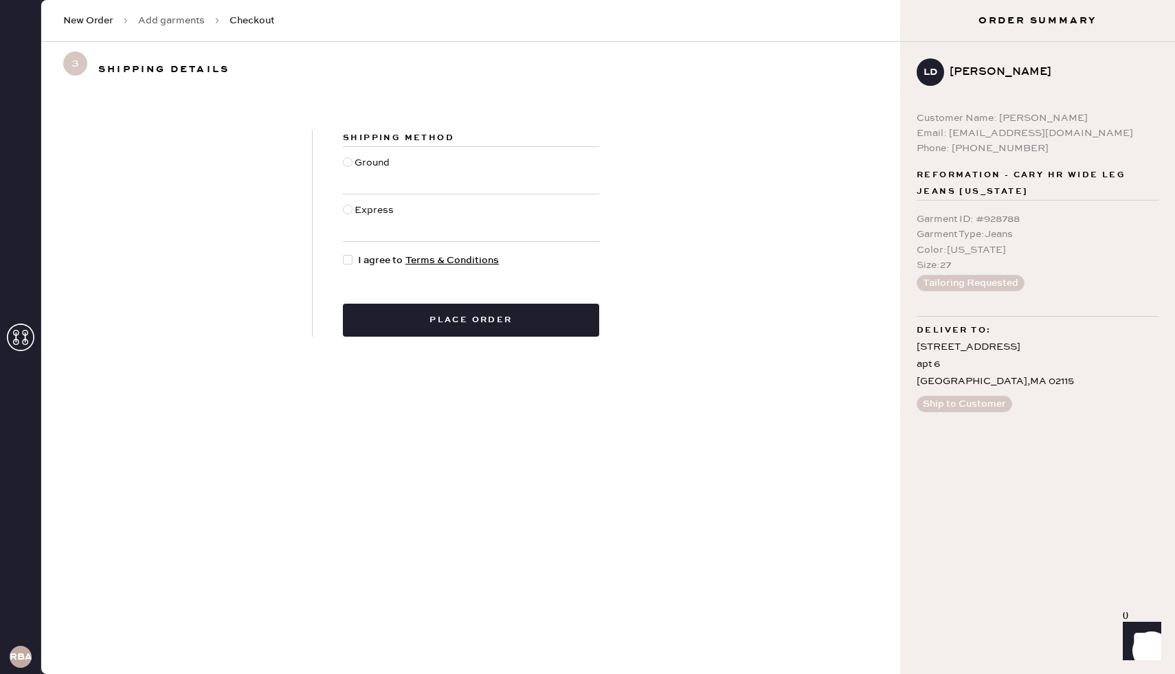
click at [346, 166] on div at bounding box center [348, 162] width 10 height 10
click at [344, 156] on input "Ground" at bounding box center [343, 155] width 1 height 1
radio input "true"
click at [350, 260] on div at bounding box center [348, 260] width 10 height 10
click at [344, 254] on input "I agree to Terms & Conditions" at bounding box center [343, 253] width 1 height 1
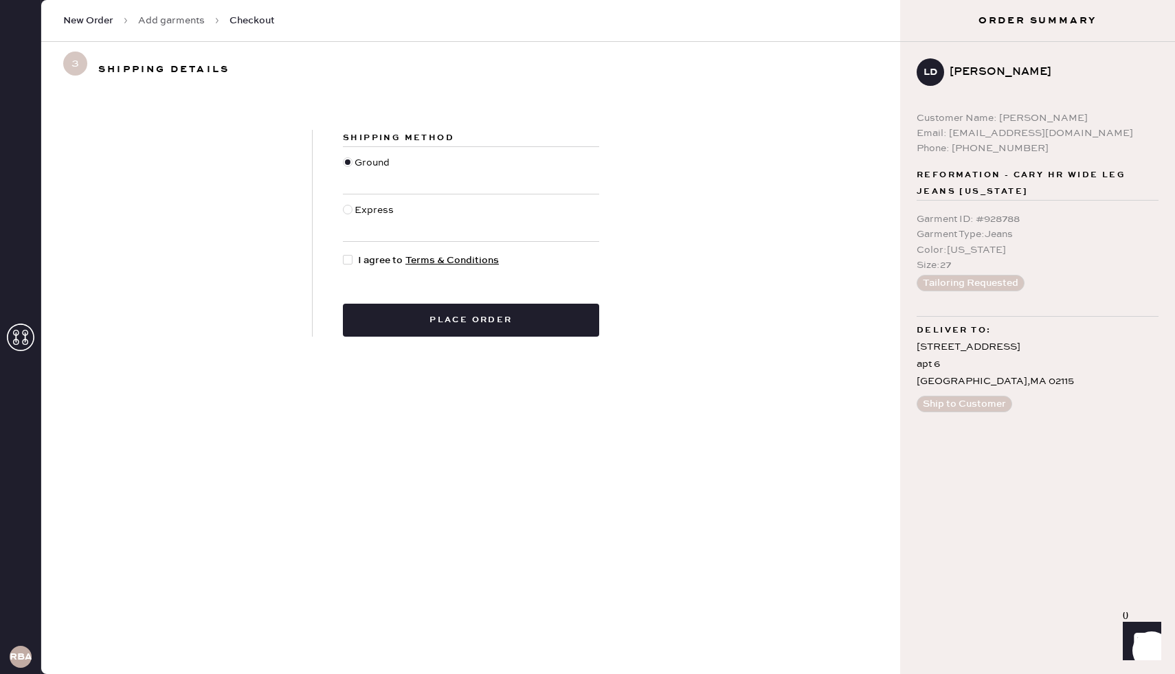
checkbox input "true"
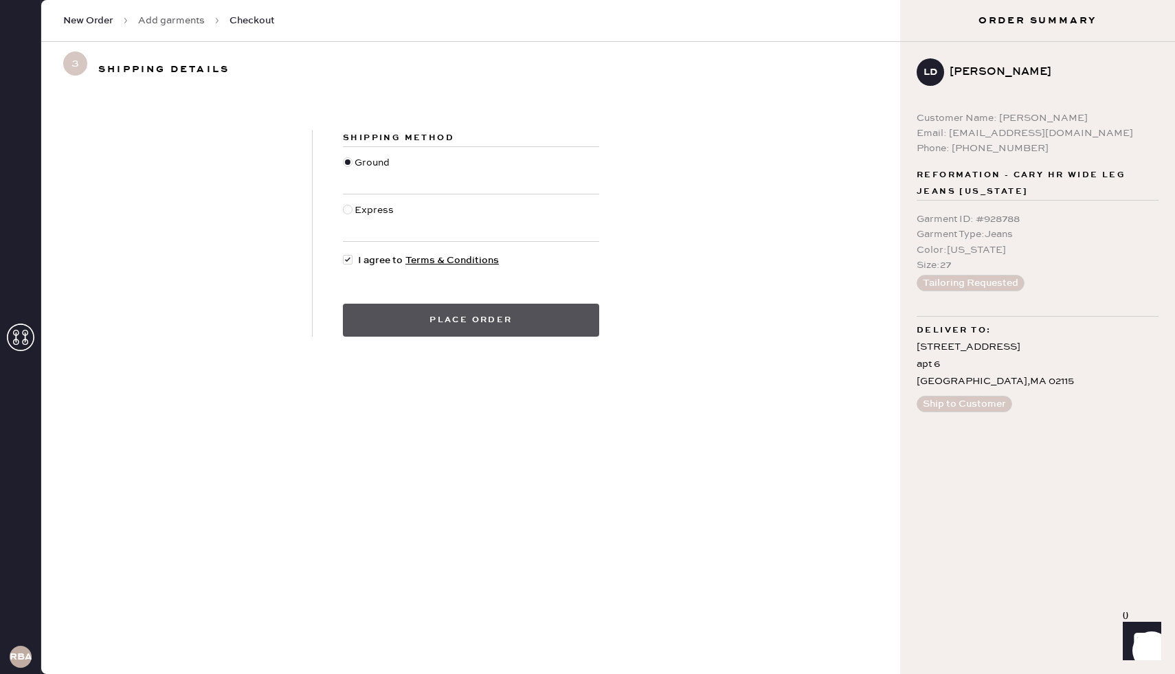
click at [439, 322] on button "Place order" at bounding box center [471, 320] width 256 height 33
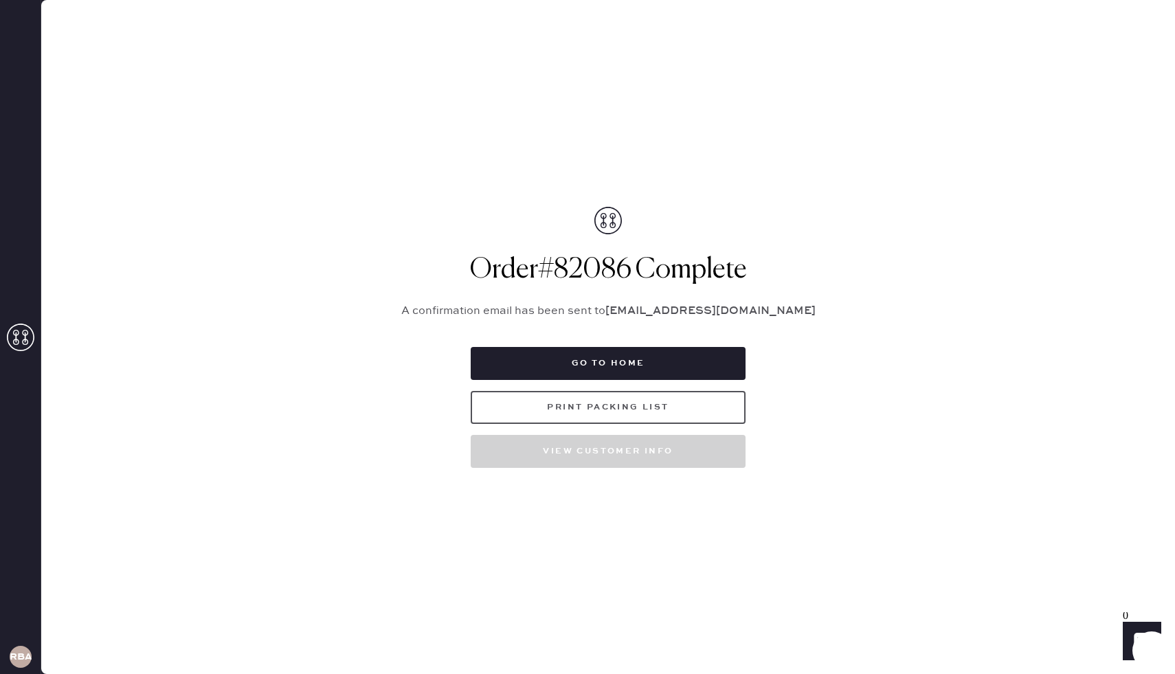
click at [603, 399] on button "Print Packing List" at bounding box center [608, 407] width 275 height 33
